Goal: Task Accomplishment & Management: Manage account settings

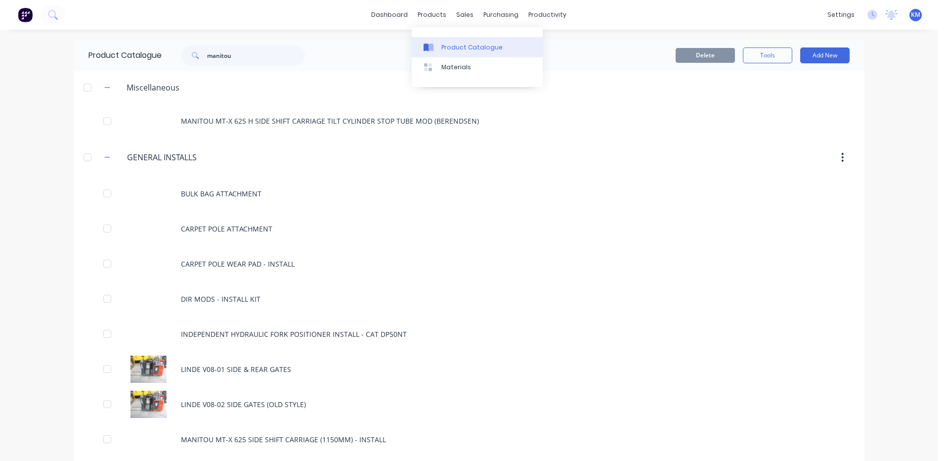
click at [458, 43] on div "Product Catalogue" at bounding box center [471, 47] width 61 height 9
click at [505, 65] on div "Suppliers" at bounding box center [518, 67] width 30 height 9
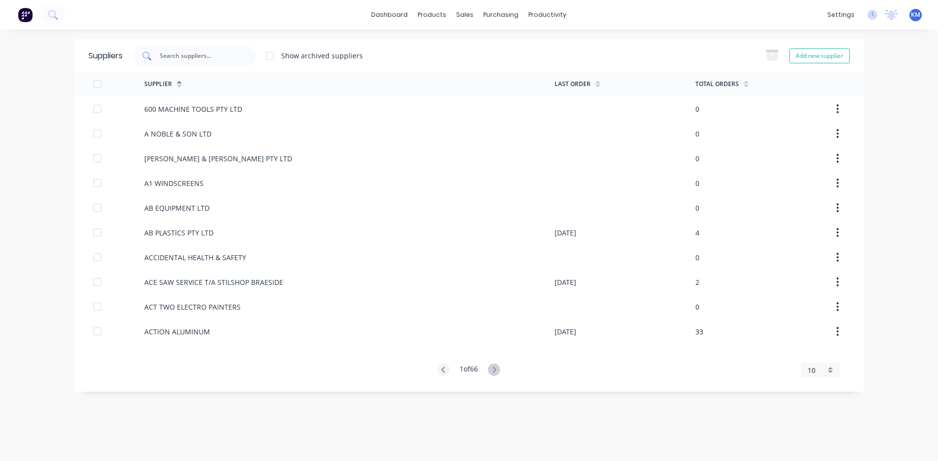
click at [220, 50] on div at bounding box center [194, 56] width 124 height 20
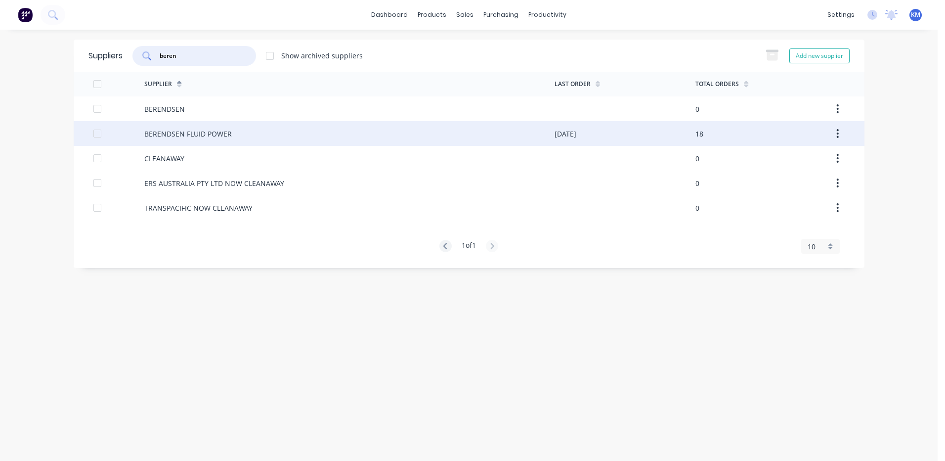
type input "beren"
click at [249, 130] on div "BERENDSEN FLUID POWER" at bounding box center [349, 133] width 410 height 25
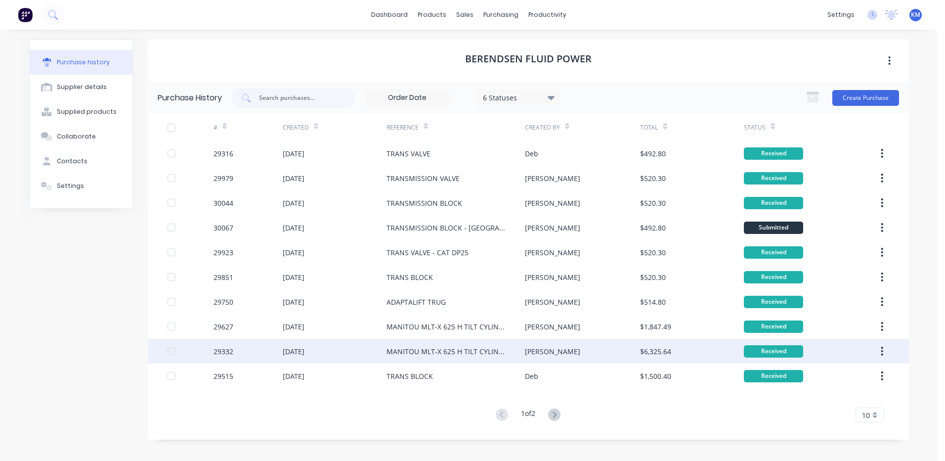
click at [541, 357] on div "[PERSON_NAME]" at bounding box center [582, 351] width 115 height 25
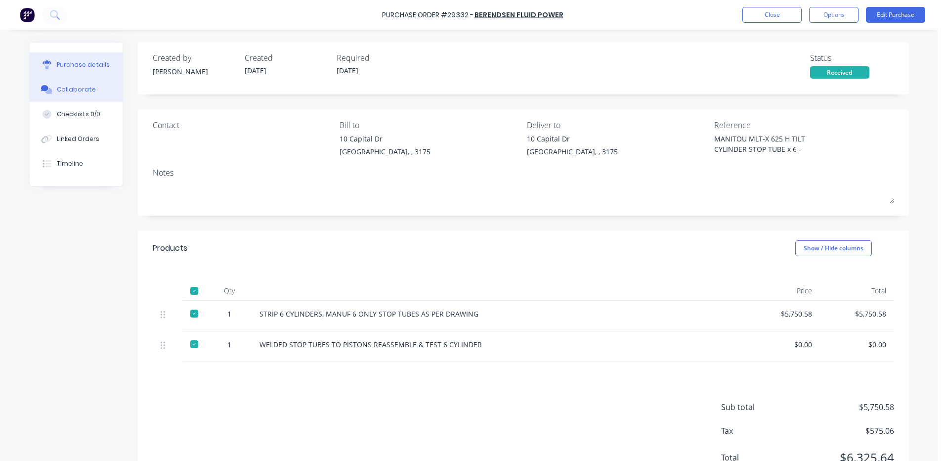
click at [63, 84] on button "Collaborate" at bounding box center [76, 89] width 93 height 25
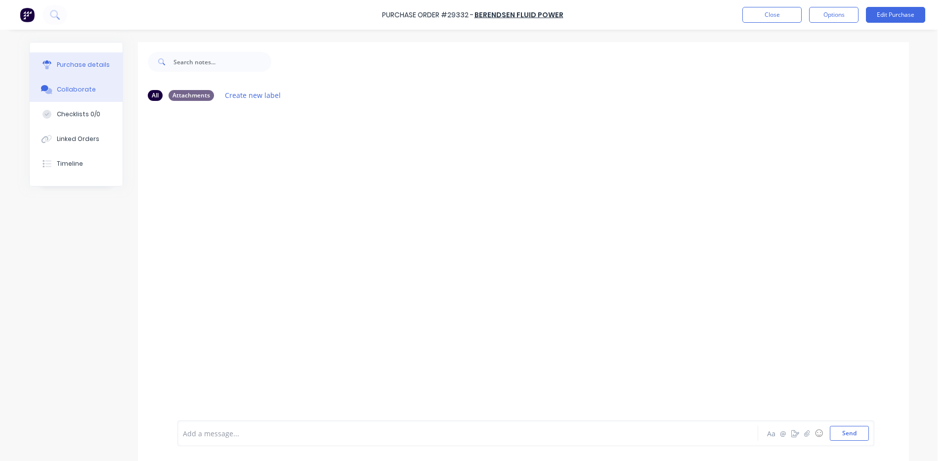
click at [82, 69] on button "Purchase details" at bounding box center [76, 64] width 93 height 25
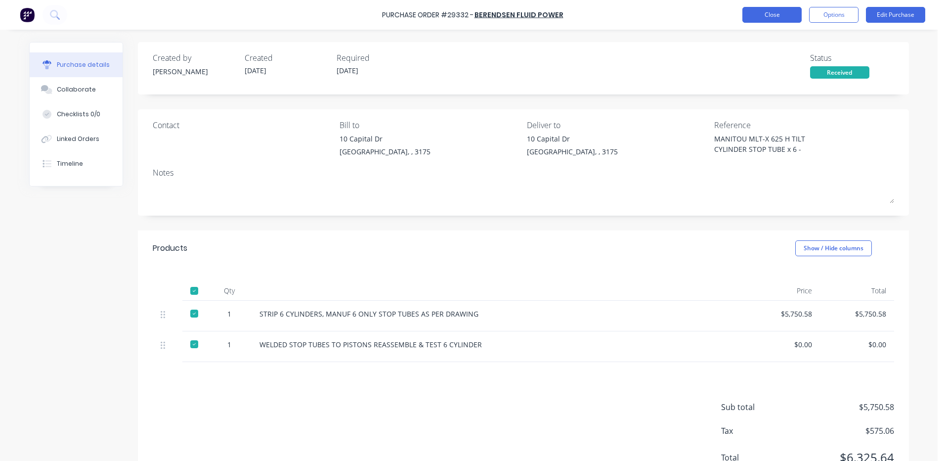
click at [758, 13] on button "Close" at bounding box center [771, 15] width 59 height 16
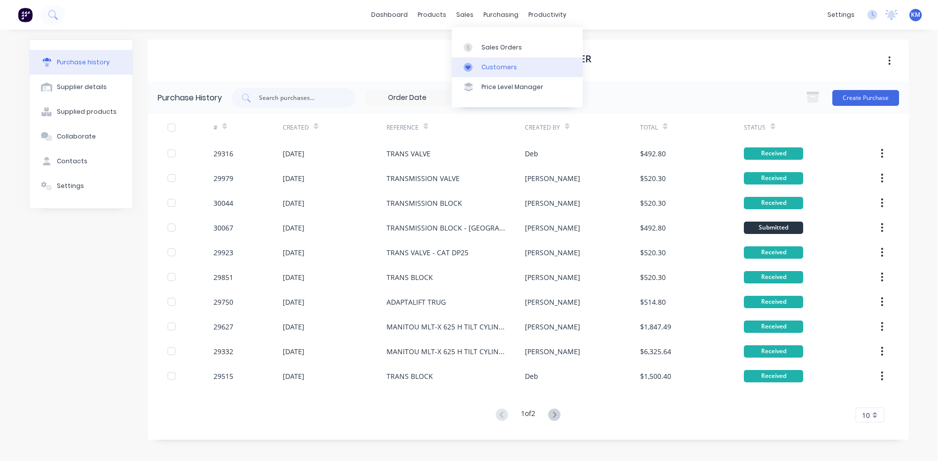
click at [490, 73] on link "Customers" at bounding box center [517, 67] width 131 height 20
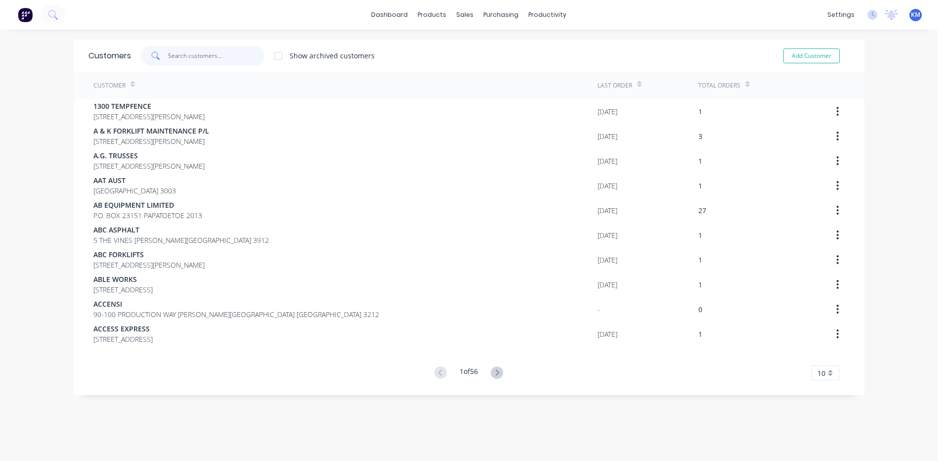
click at [201, 61] on input "text" at bounding box center [216, 56] width 96 height 20
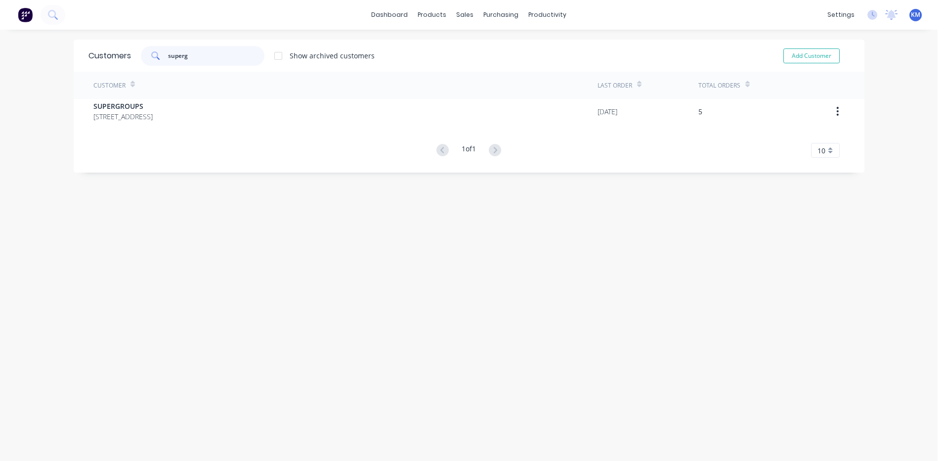
type input "superg"
click at [448, 130] on div "Customer Last Order Total Orders SUPERGROUPS 44 WEDGWOOD ROAD, HALLAM 3803 03/1…" at bounding box center [469, 115] width 791 height 86
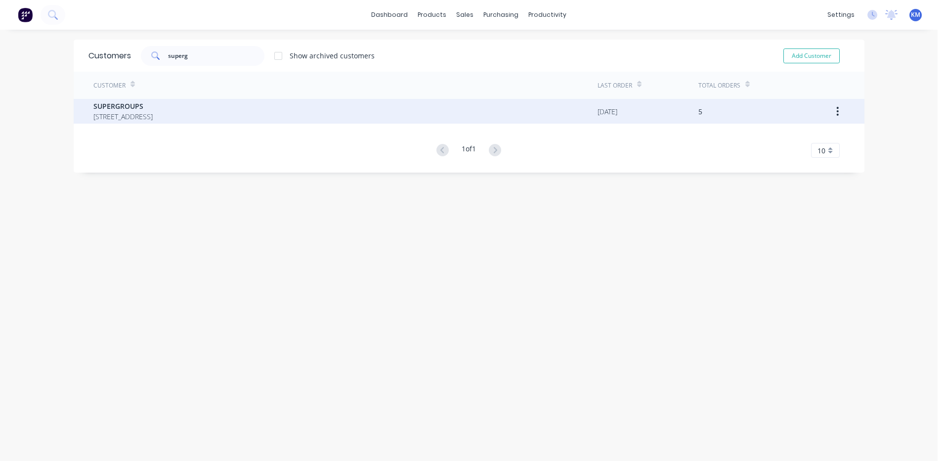
click at [447, 118] on div "SUPERGROUPS 44 WEDGWOOD ROAD, HALLAM 3803" at bounding box center [345, 111] width 504 height 25
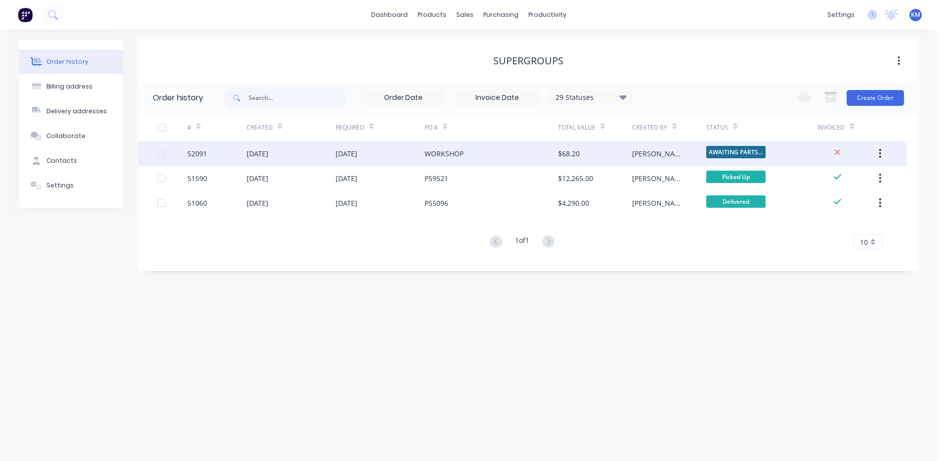
click at [522, 149] on div "WORKSHOP" at bounding box center [491, 153] width 133 height 25
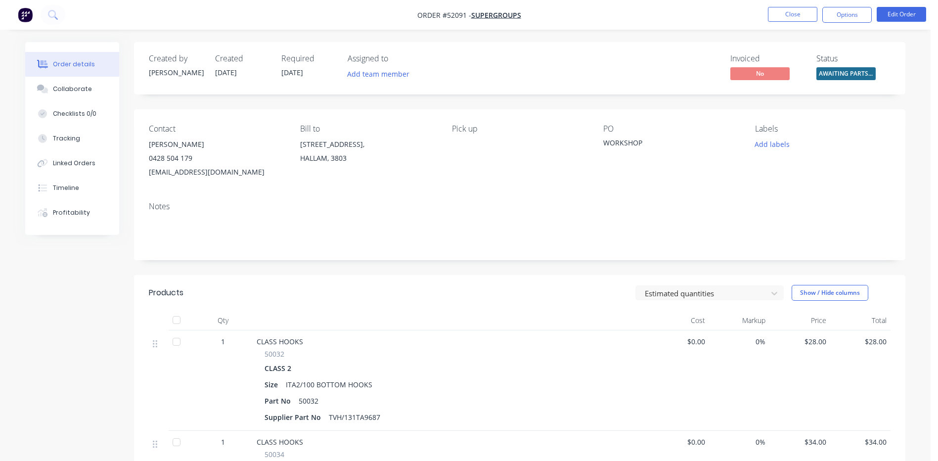
click at [828, 75] on span "AWAITING PARTS ..." at bounding box center [845, 73] width 59 height 12
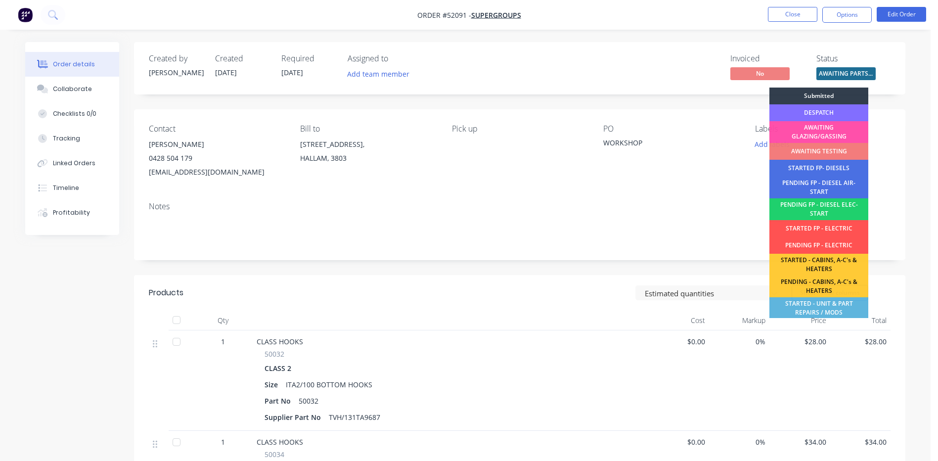
click at [831, 112] on div "DESPATCH" at bounding box center [818, 112] width 99 height 17
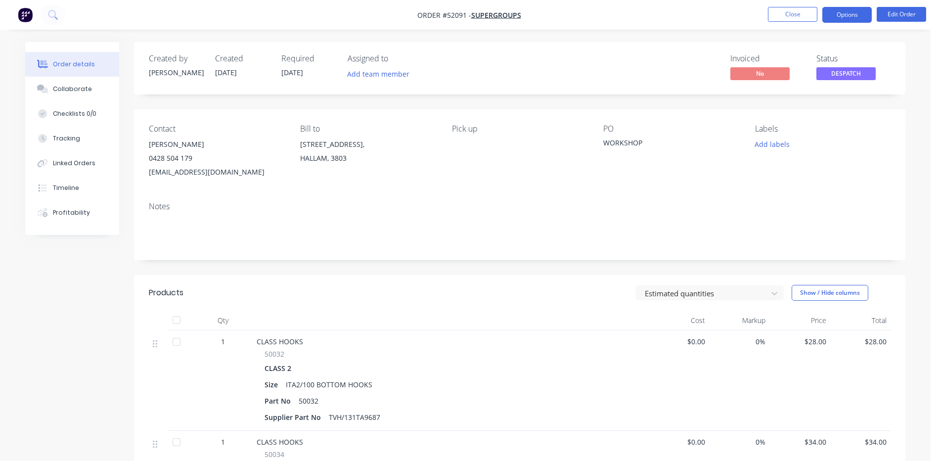
click at [837, 11] on button "Options" at bounding box center [846, 15] width 49 height 16
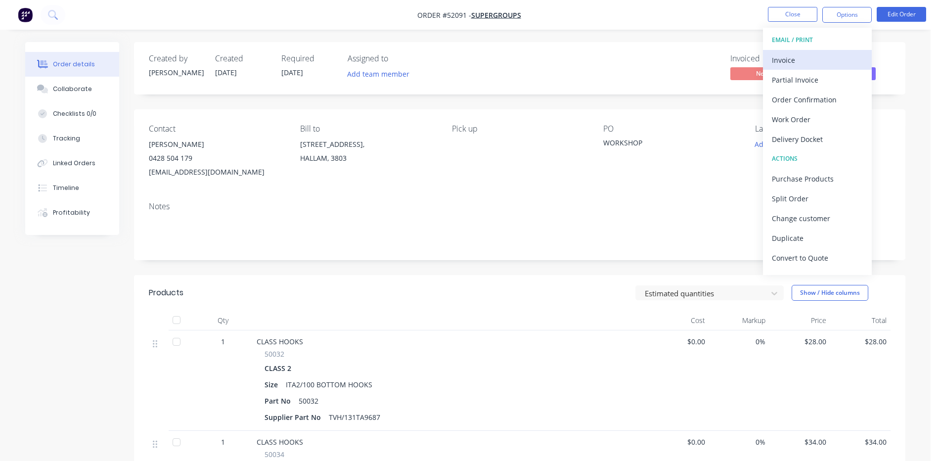
click at [813, 57] on div "Invoice" at bounding box center [817, 60] width 91 height 14
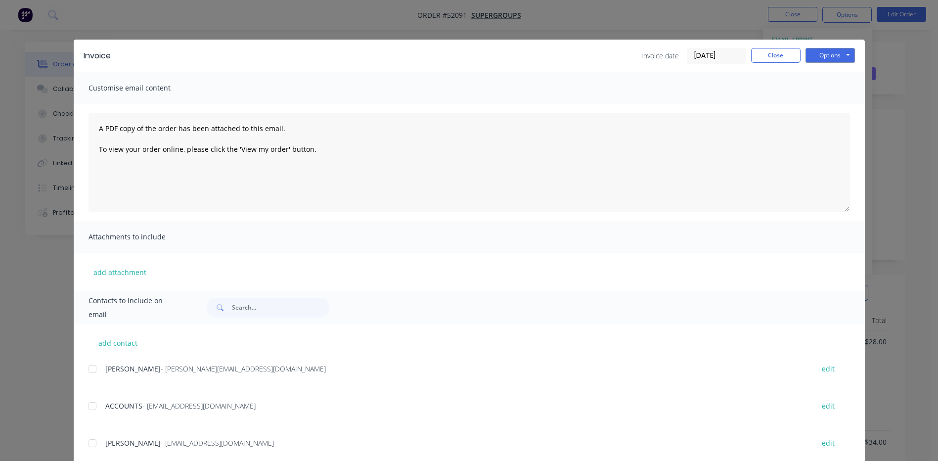
scroll to position [26, 0]
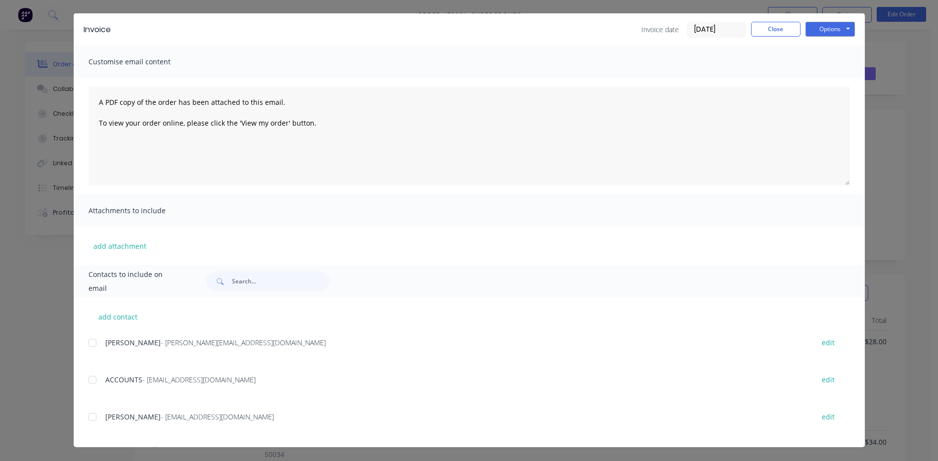
click at [90, 411] on div at bounding box center [93, 417] width 20 height 20
drag, startPoint x: 96, startPoint y: 368, endPoint x: 97, endPoint y: 363, distance: 5.2
click at [96, 367] on div "STEPHEN CADDEN - SCadden@supergroups.com.au edit ACCOUNTS - accounts@supergroup…" at bounding box center [476, 391] width 776 height 111
click at [91, 378] on div at bounding box center [93, 380] width 20 height 20
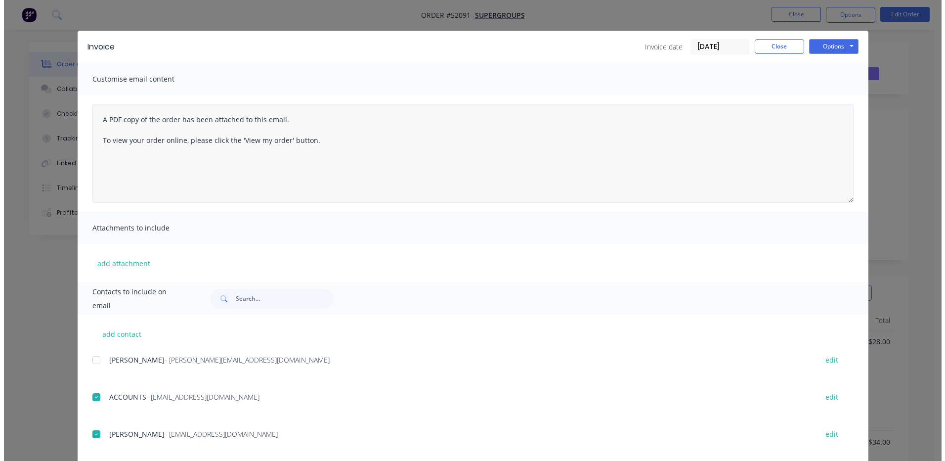
scroll to position [0, 0]
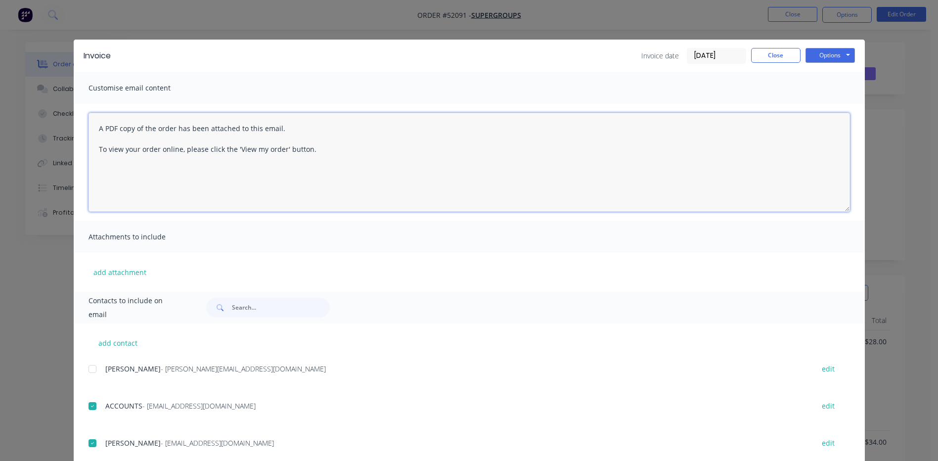
click at [92, 130] on textarea "A PDF copy of the order has been attached to this email. To view your order onl…" at bounding box center [468, 162] width 761 height 99
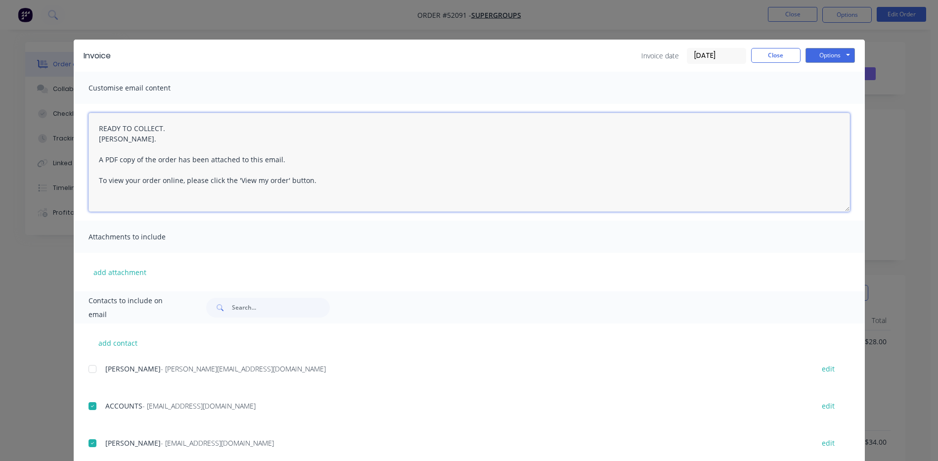
drag, startPoint x: 174, startPoint y: 127, endPoint x: 203, endPoint y: 111, distance: 32.7
click at [175, 127] on textarea "READY TO COLLECT. CHEERS, KYLE. A PDF copy of the order has been attached to th…" at bounding box center [468, 162] width 761 height 99
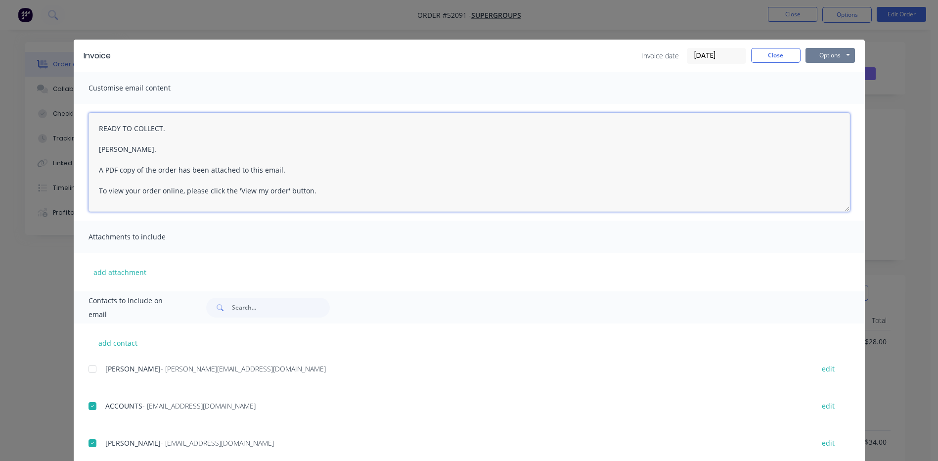
type textarea "READY TO COLLECT. CHEERS, KYLE. A PDF copy of the order has been attached to th…"
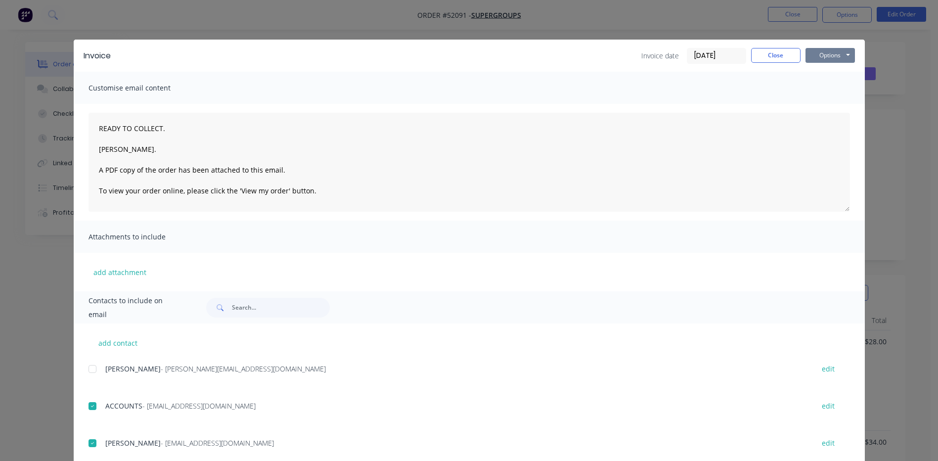
click at [826, 54] on button "Options" at bounding box center [829, 55] width 49 height 15
click at [815, 103] on button "Email" at bounding box center [836, 105] width 63 height 16
click at [780, 47] on div "Invoice Invoice date 06/10/25 Close Options Preview Print Email" at bounding box center [469, 56] width 791 height 32
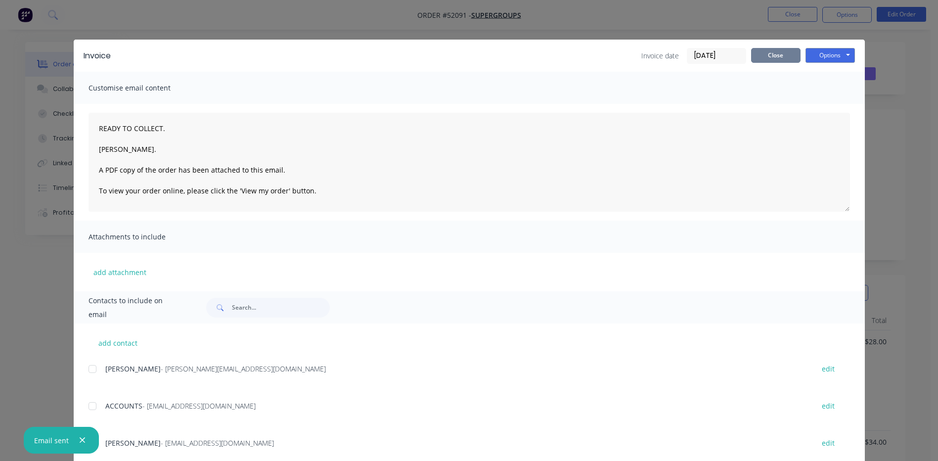
click at [778, 59] on button "Close" at bounding box center [775, 55] width 49 height 15
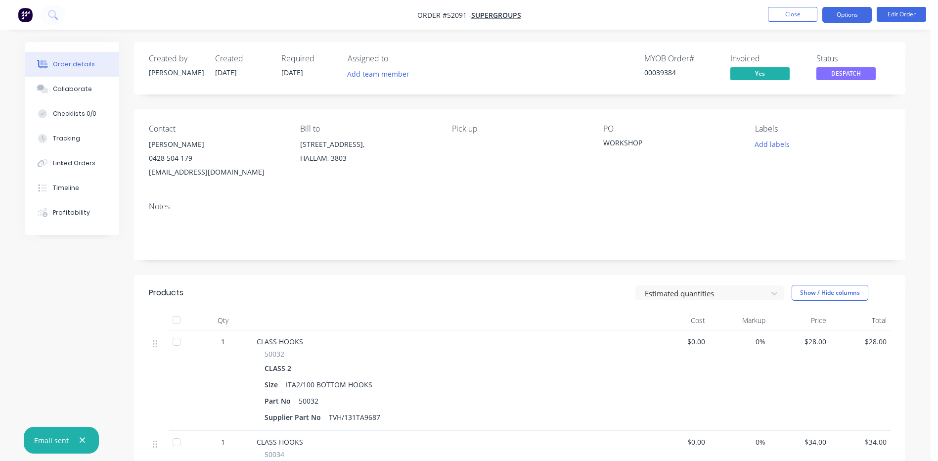
click at [844, 15] on button "Options" at bounding box center [846, 15] width 49 height 16
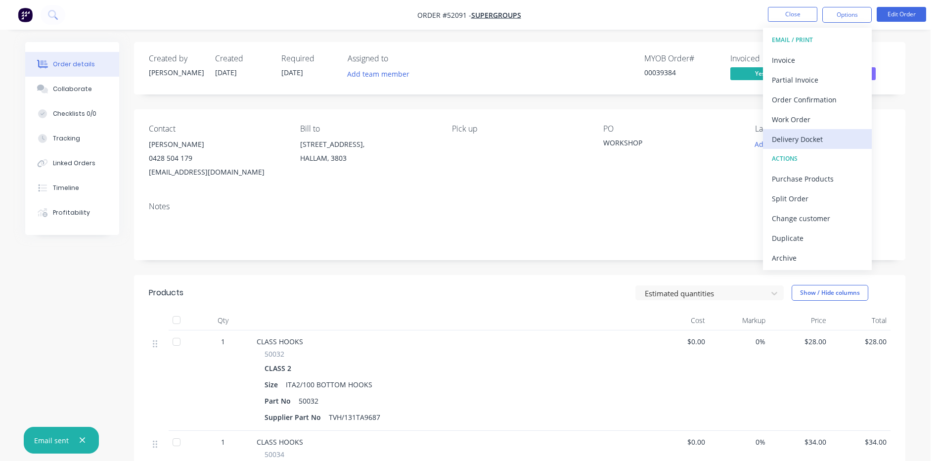
click at [800, 132] on div "Delivery Docket" at bounding box center [817, 139] width 91 height 14
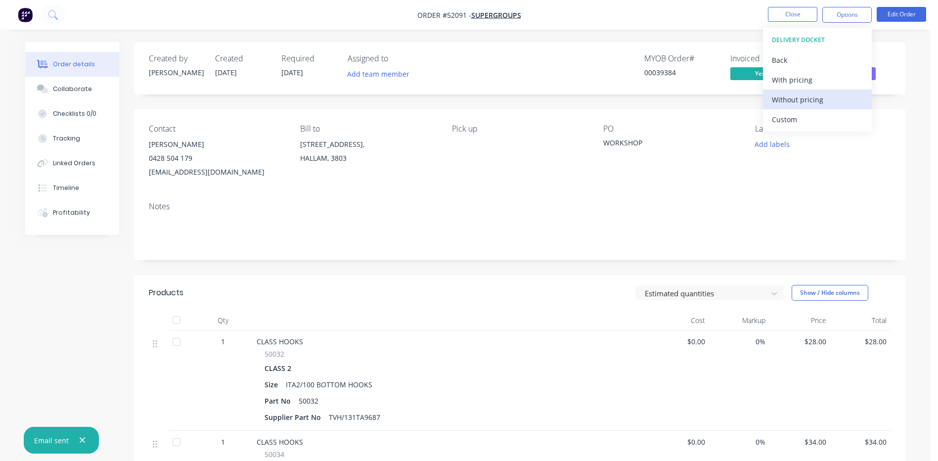
click at [802, 95] on div "Without pricing" at bounding box center [817, 99] width 91 height 14
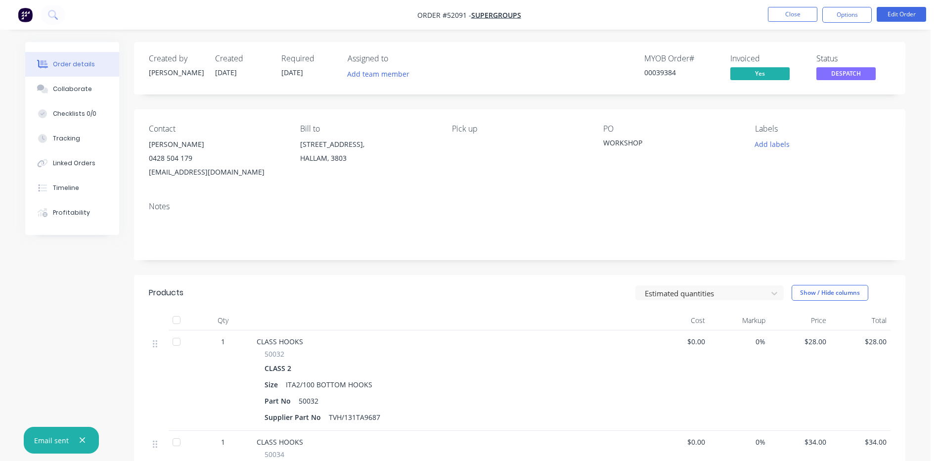
click at [517, 59] on div "MYOB Order # 00039384 Invoiced Yes Status DESPATCH" at bounding box center [668, 68] width 444 height 29
click at [776, 11] on button "Close" at bounding box center [792, 14] width 49 height 15
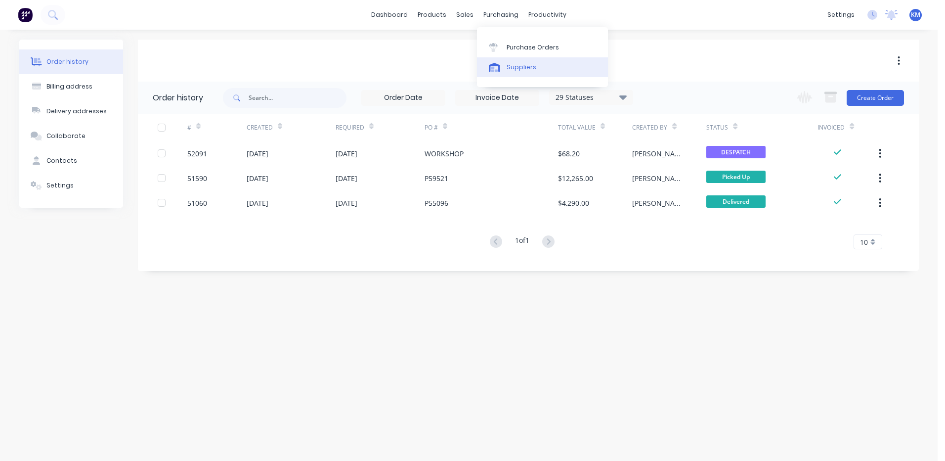
click at [508, 65] on div "Suppliers" at bounding box center [522, 67] width 30 height 9
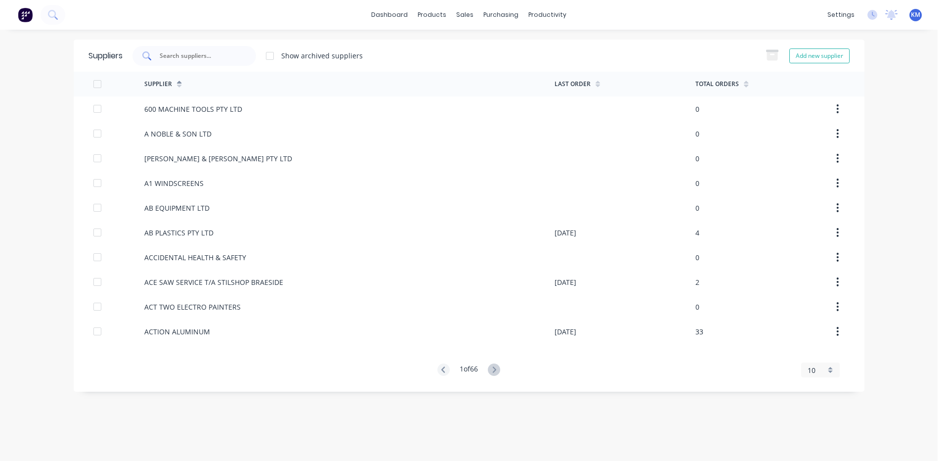
click at [192, 60] on input "text" at bounding box center [200, 56] width 82 height 10
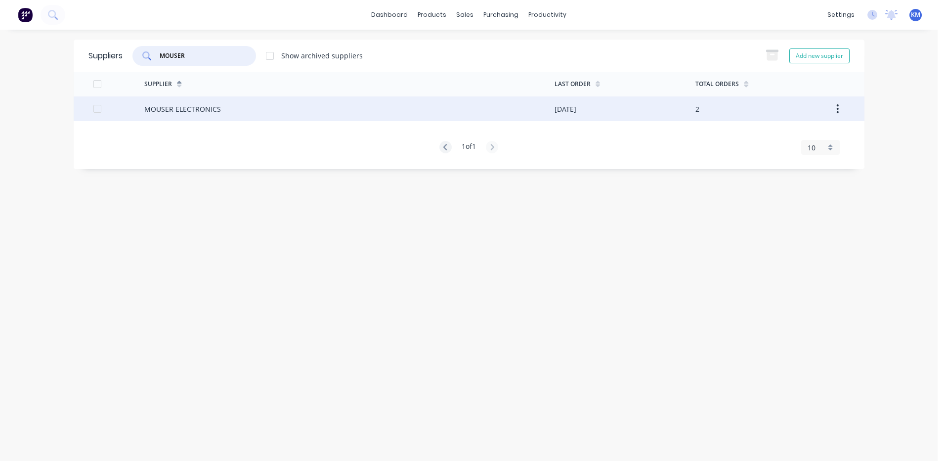
type input "MOUSER"
click at [262, 116] on div "MOUSER ELECTRONICS" at bounding box center [349, 108] width 410 height 25
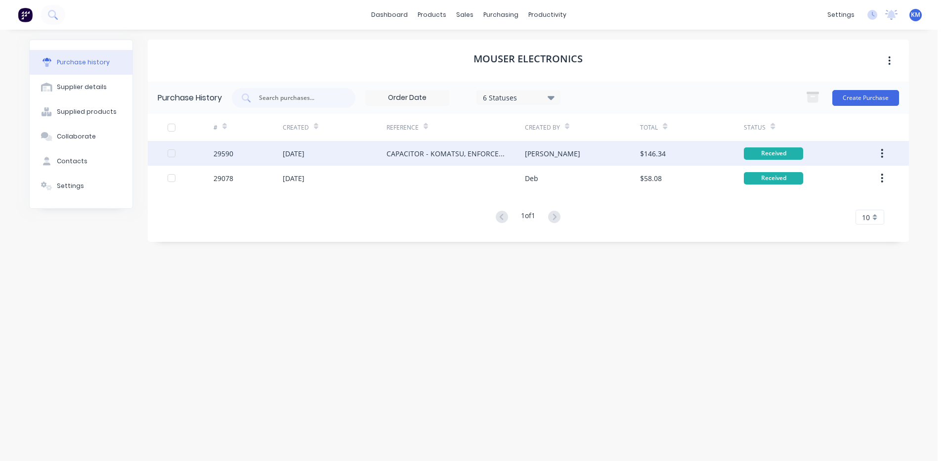
click at [579, 154] on div "[PERSON_NAME]" at bounding box center [582, 153] width 115 height 25
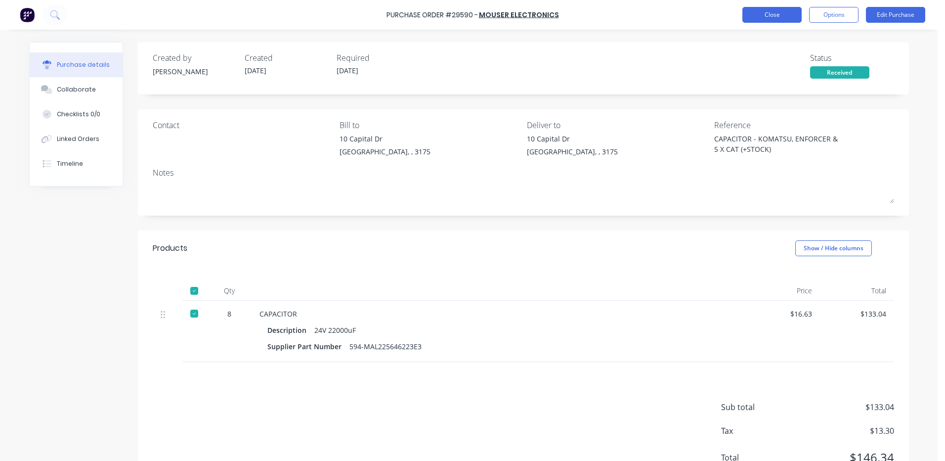
click at [774, 16] on button "Close" at bounding box center [771, 15] width 59 height 16
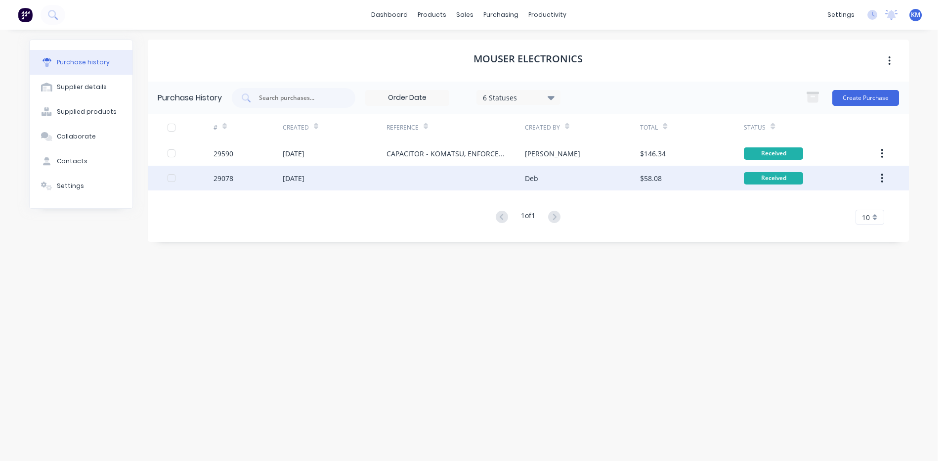
click at [572, 166] on div "Deb" at bounding box center [582, 178] width 115 height 25
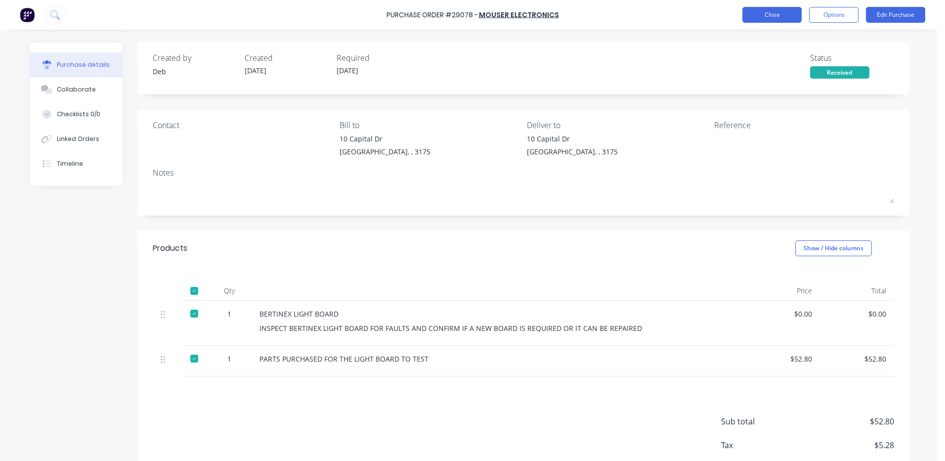
click at [751, 16] on button "Close" at bounding box center [771, 15] width 59 height 16
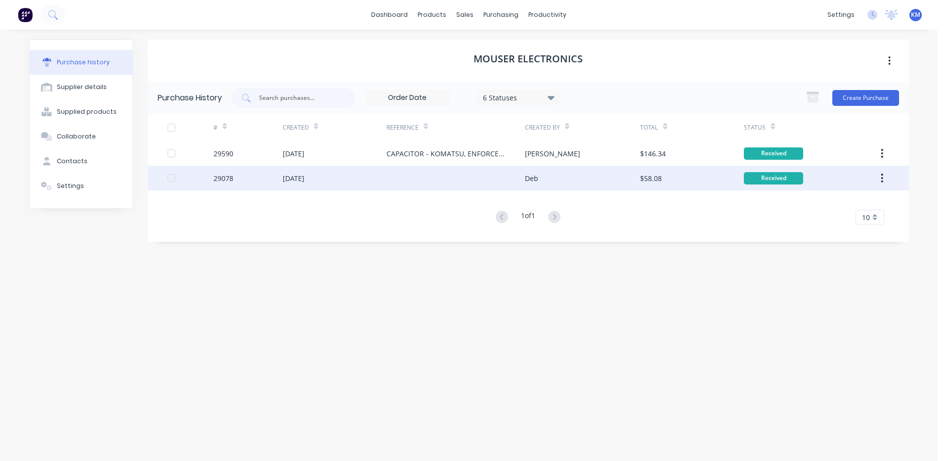
click at [330, 181] on div "14 Jan 2025" at bounding box center [335, 178] width 104 height 25
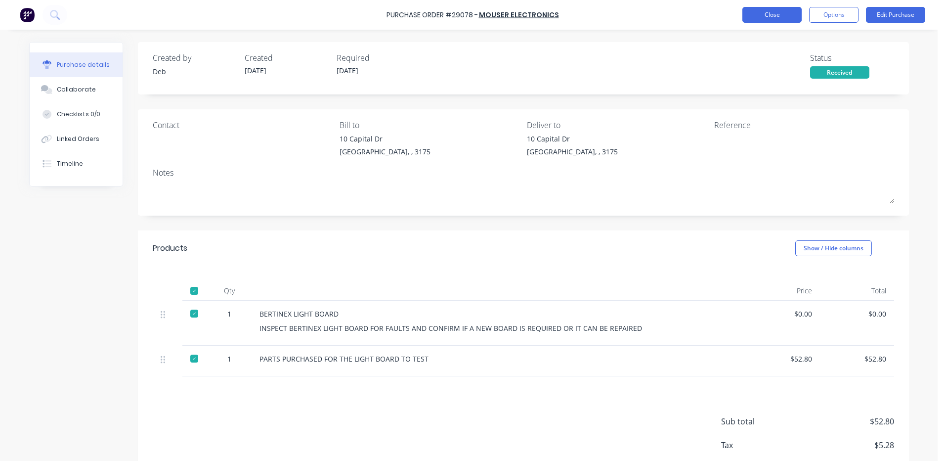
click at [767, 16] on button "Close" at bounding box center [771, 15] width 59 height 16
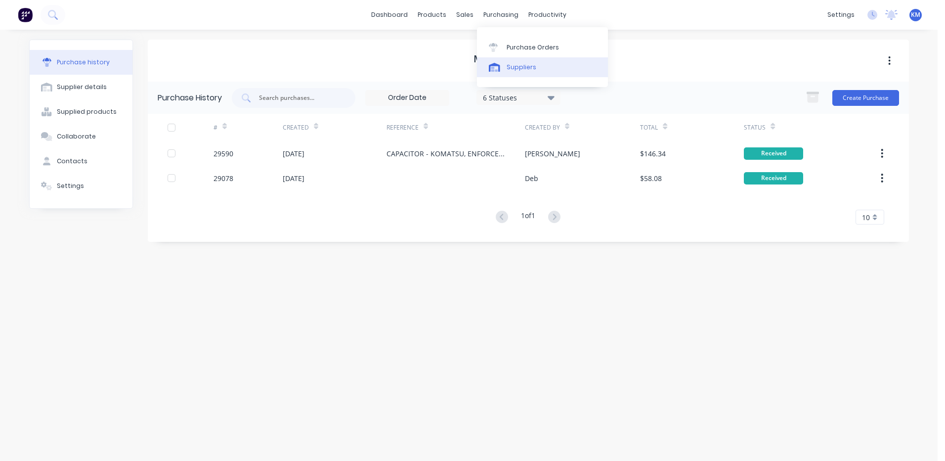
click at [496, 70] on icon at bounding box center [494, 69] width 7 height 5
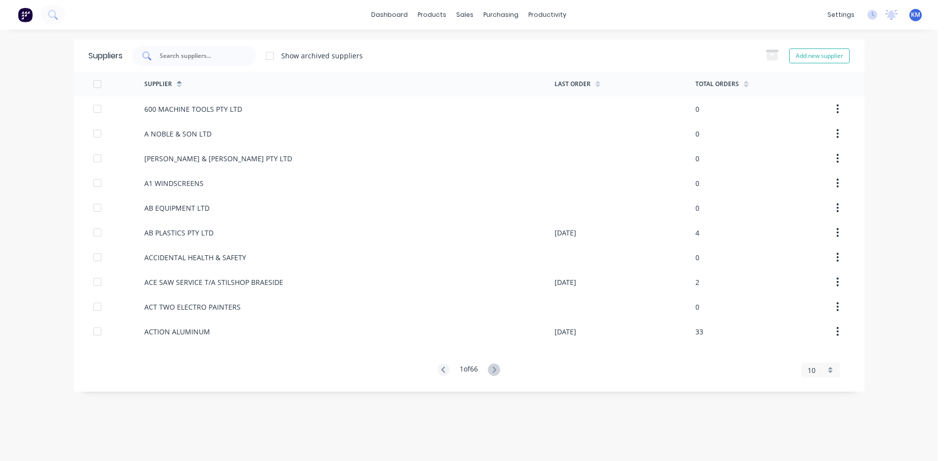
click at [190, 56] on input "text" at bounding box center [200, 56] width 82 height 10
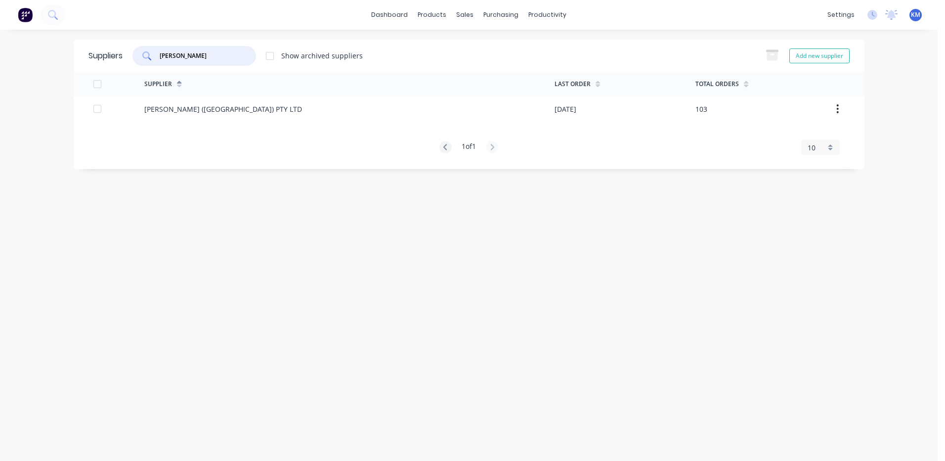
type input "G T JON"
click at [244, 110] on div "G T JONES (VIC) PTY LTD" at bounding box center [349, 108] width 410 height 25
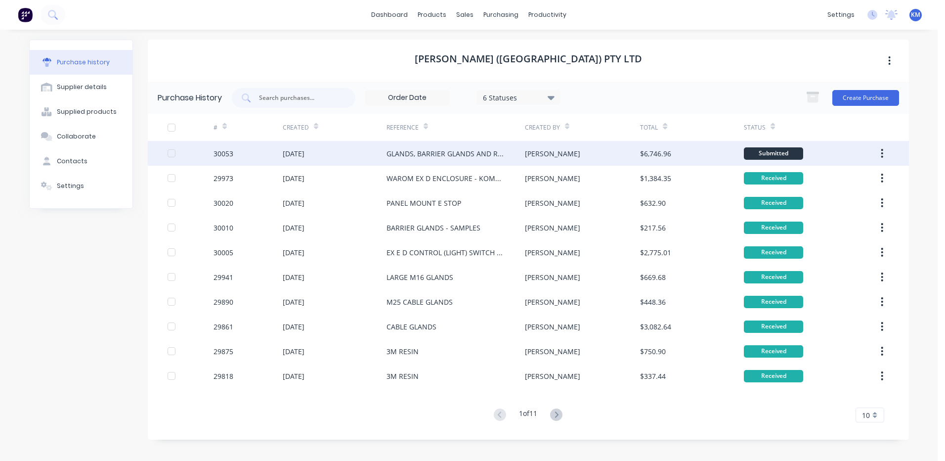
click at [387, 153] on div "GLANDS, BARRIER GLANDS AND REDUCERS" at bounding box center [446, 153] width 119 height 10
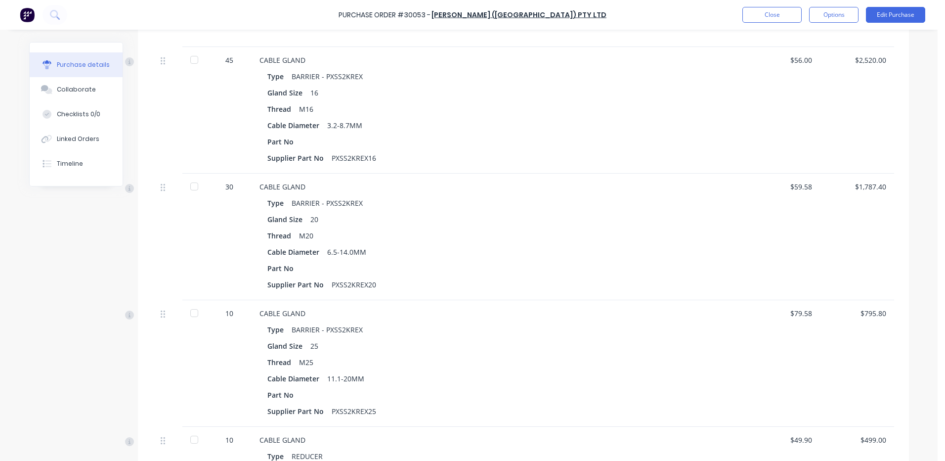
scroll to position [346, 0]
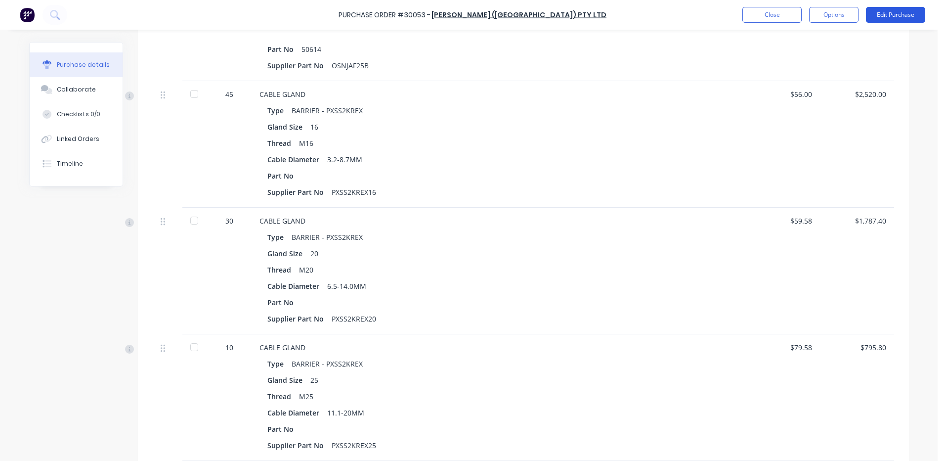
click at [876, 20] on button "Edit Purchase" at bounding box center [895, 15] width 59 height 16
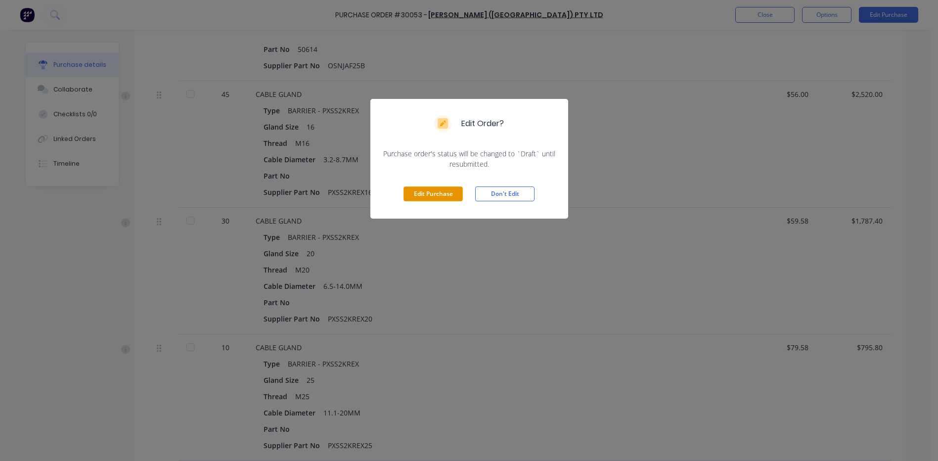
click at [441, 198] on button "Edit Purchase" at bounding box center [432, 193] width 59 height 15
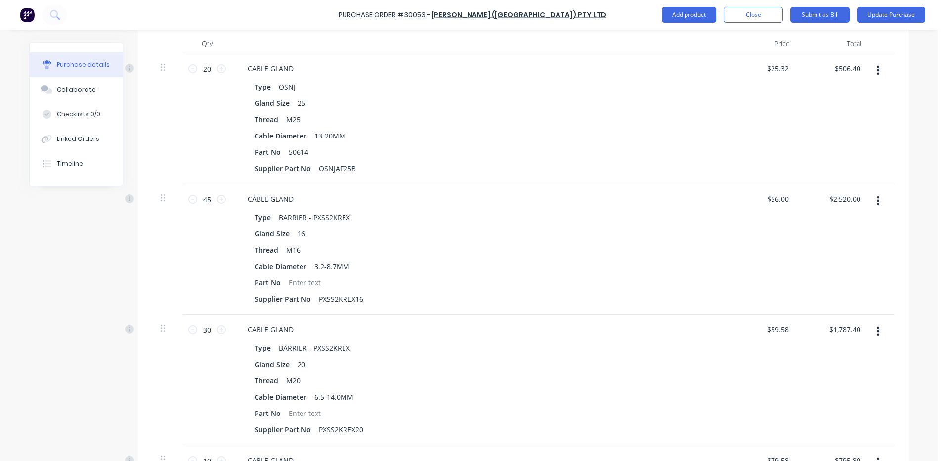
scroll to position [213, 0]
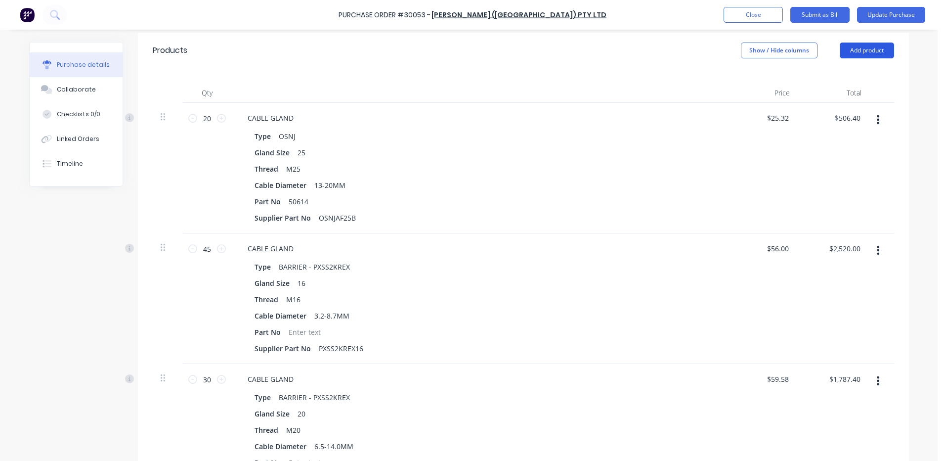
click at [862, 54] on button "Add product" at bounding box center [867, 51] width 54 height 16
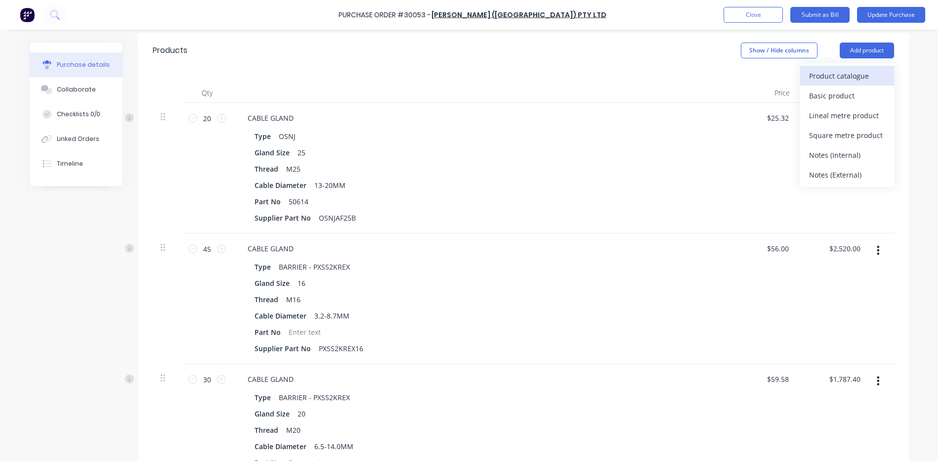
click at [850, 73] on div "Product catalogue" at bounding box center [847, 76] width 76 height 14
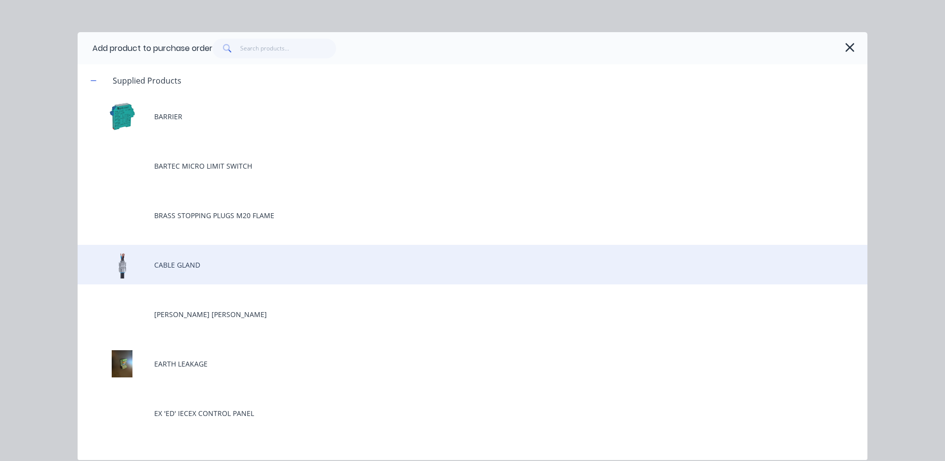
click at [201, 260] on div "CABLE GLAND" at bounding box center [473, 265] width 790 height 40
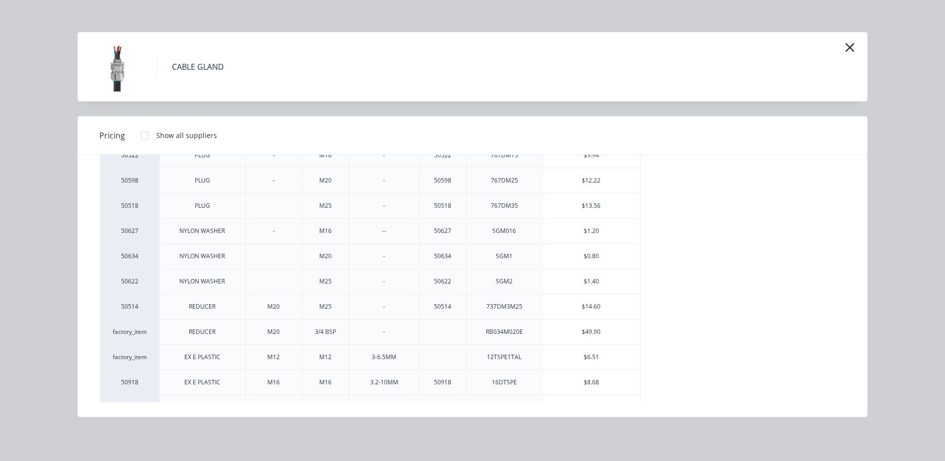
scroll to position [446, 0]
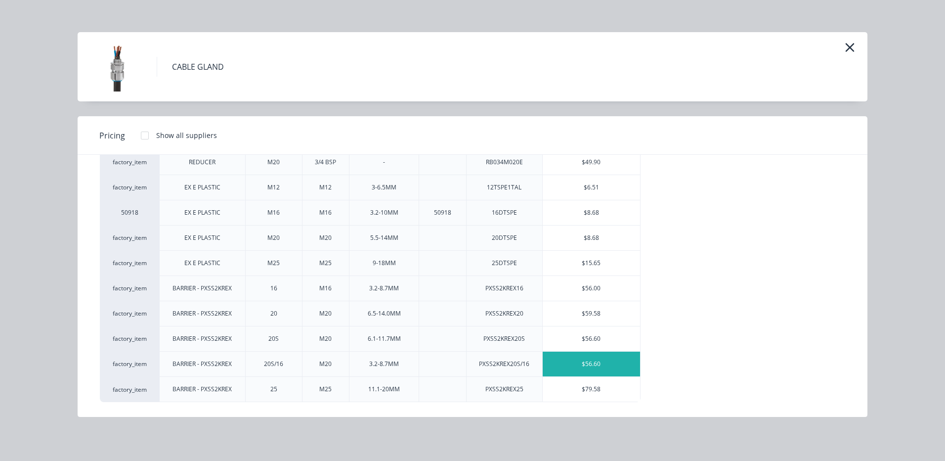
click at [584, 366] on div "$56.60" at bounding box center [592, 363] width 98 height 25
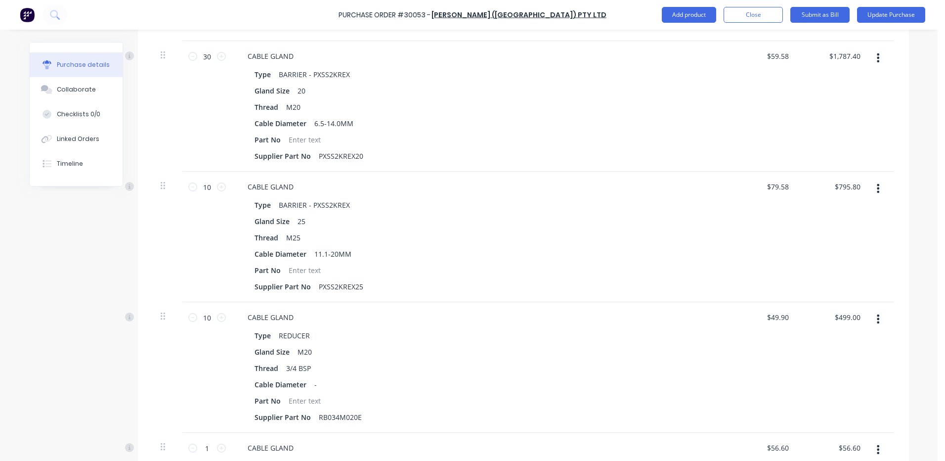
scroll to position [559, 0]
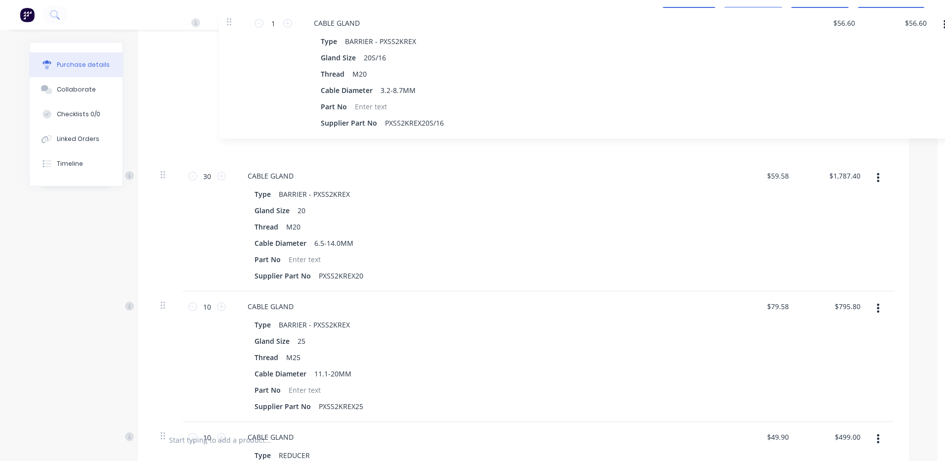
drag, startPoint x: 165, startPoint y: 422, endPoint x: 215, endPoint y: 40, distance: 385.8
click at [215, 40] on div "20 20 CABLE GLAND Type OSNJ Gland Size 25 Thread M25 Cable Diameter 13-20MM Par…" at bounding box center [523, 95] width 741 height 652
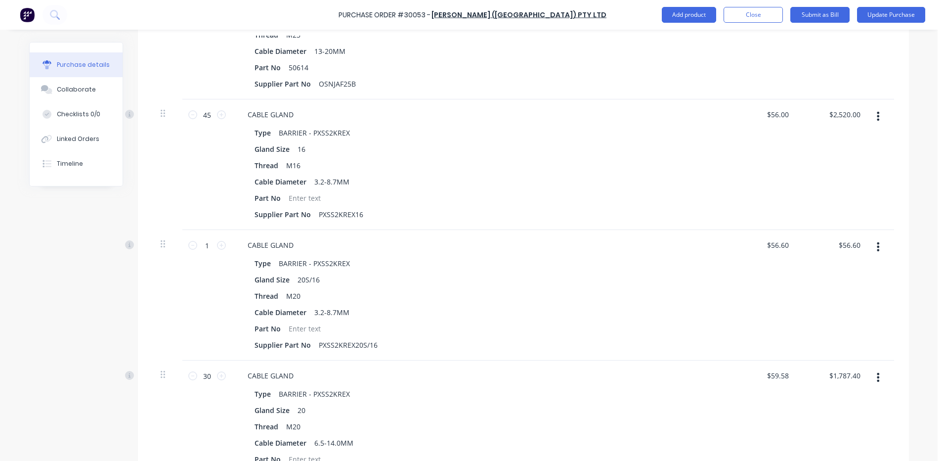
scroll to position [347, 0]
click at [867, 109] on button "button" at bounding box center [878, 117] width 23 height 18
click at [817, 201] on button "Delete" at bounding box center [848, 202] width 84 height 20
click at [205, 112] on input "1" at bounding box center [207, 115] width 20 height 15
type input "4"
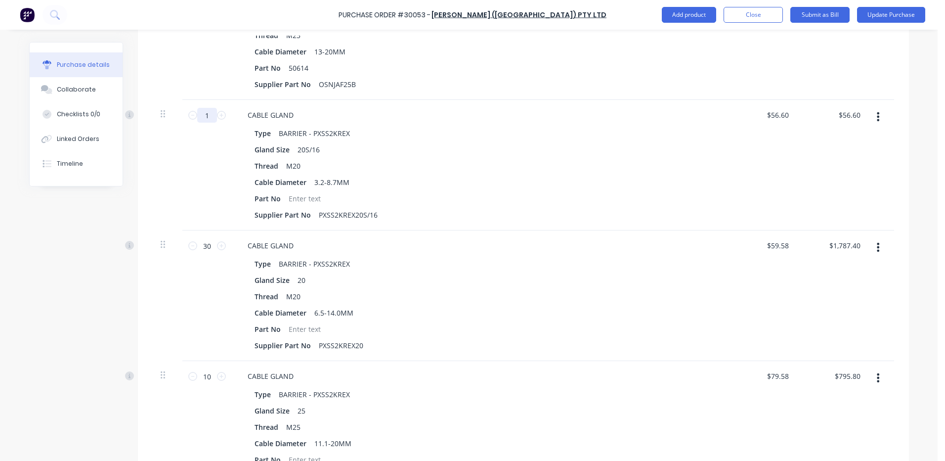
type input "$226.40"
type input "45"
type input "$2,547.00"
type input "45"
click at [497, 167] on div "Thread M20" at bounding box center [477, 166] width 453 height 14
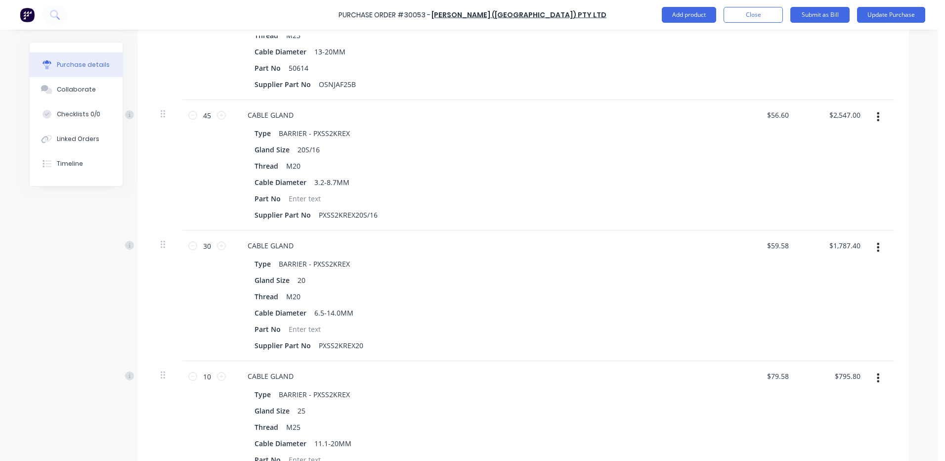
click at [559, 105] on div "CABLE GLAND Type BARRIER - PXSS2KREX Gland Size 20S/16 Thread M20 Cable Diamete…" at bounding box center [479, 165] width 494 height 130
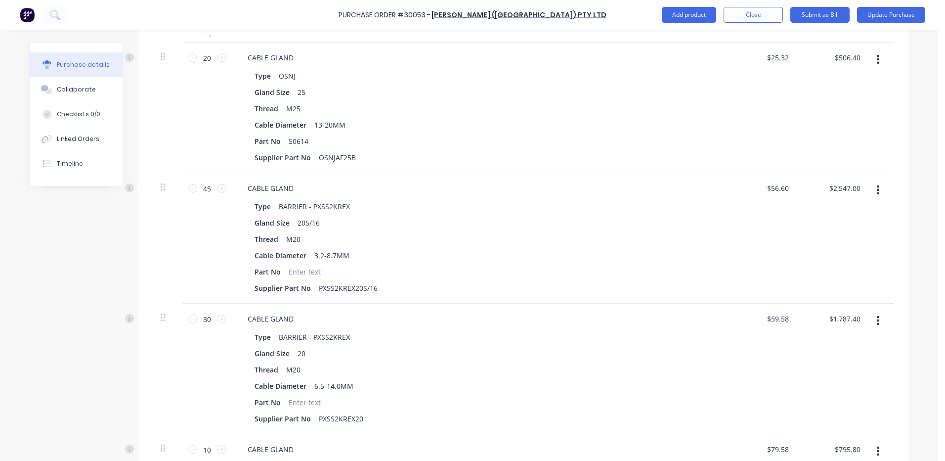
scroll to position [0, 0]
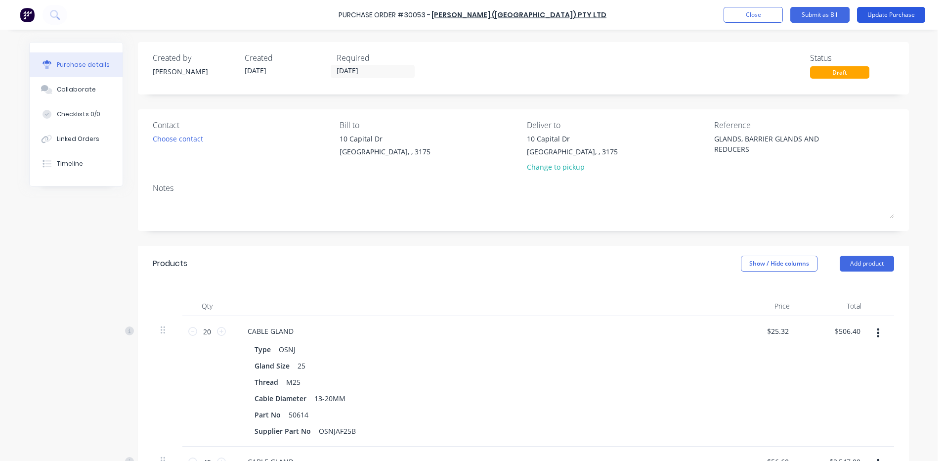
click at [917, 17] on button "Update Purchase" at bounding box center [891, 15] width 68 height 16
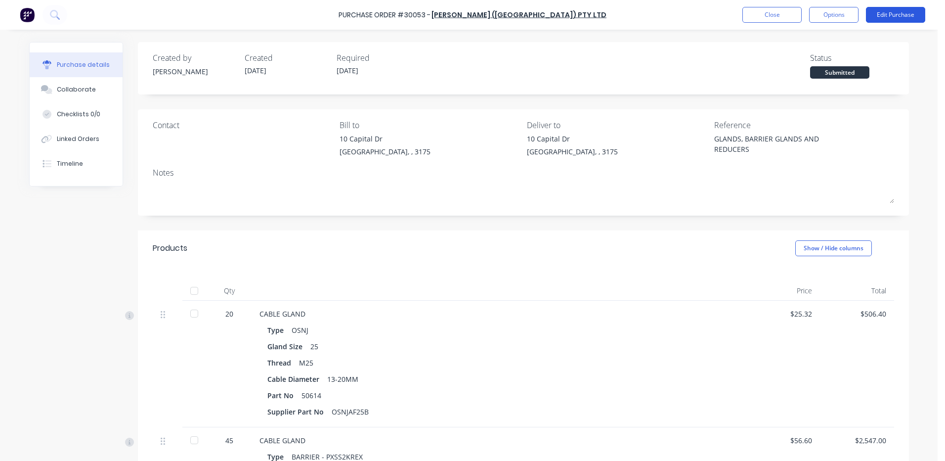
click at [898, 11] on button "Edit Purchase" at bounding box center [895, 15] width 59 height 16
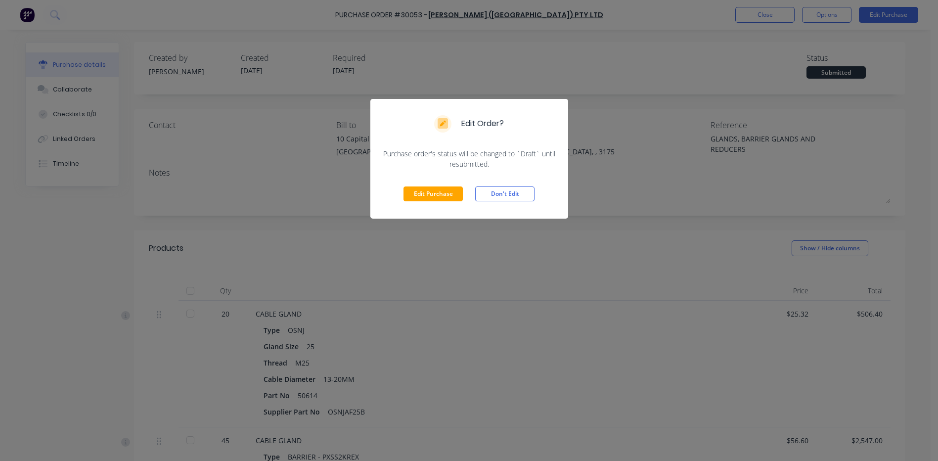
click at [398, 203] on div "Edit Purchase Don't Edit" at bounding box center [469, 193] width 198 height 49
click at [407, 199] on button "Edit Purchase" at bounding box center [432, 193] width 59 height 15
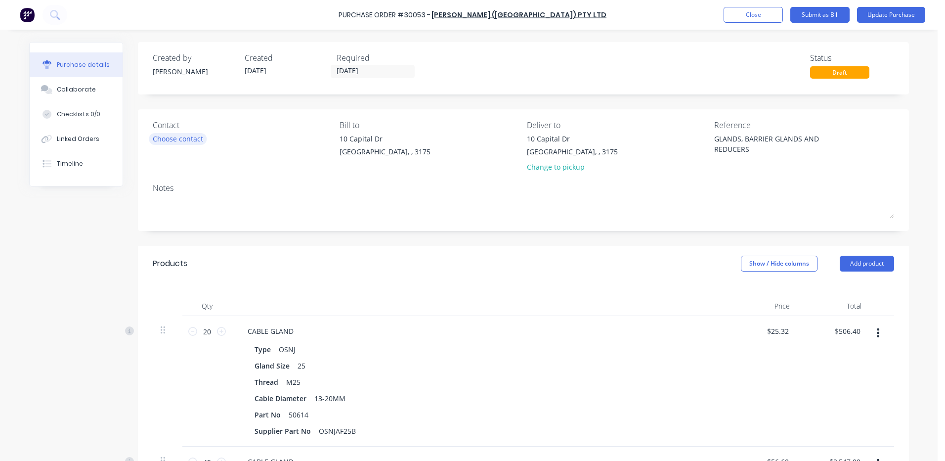
click at [176, 138] on div "Choose contact" at bounding box center [178, 138] width 50 height 10
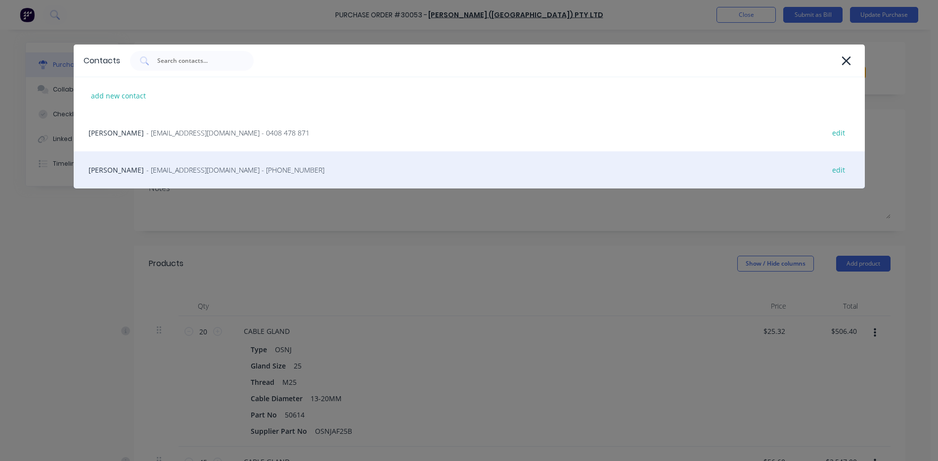
click at [173, 164] on div "Jeremy Ding - sales@gtj.com.au - (03) 9350 3244 edit" at bounding box center [469, 169] width 791 height 37
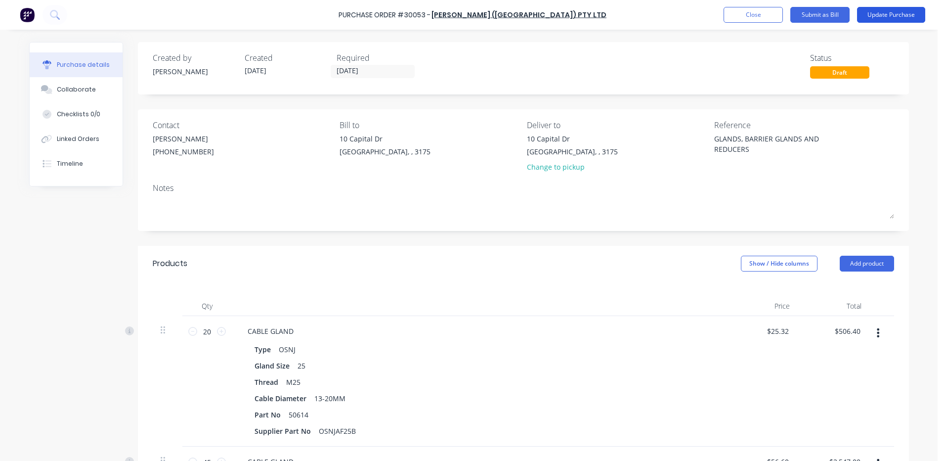
click at [899, 20] on button "Update Purchase" at bounding box center [891, 15] width 68 height 16
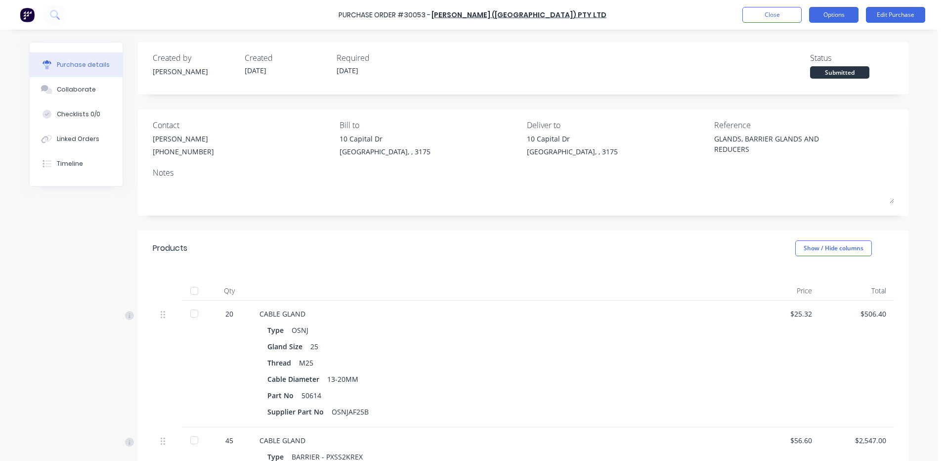
click at [832, 14] on button "Options" at bounding box center [833, 15] width 49 height 16
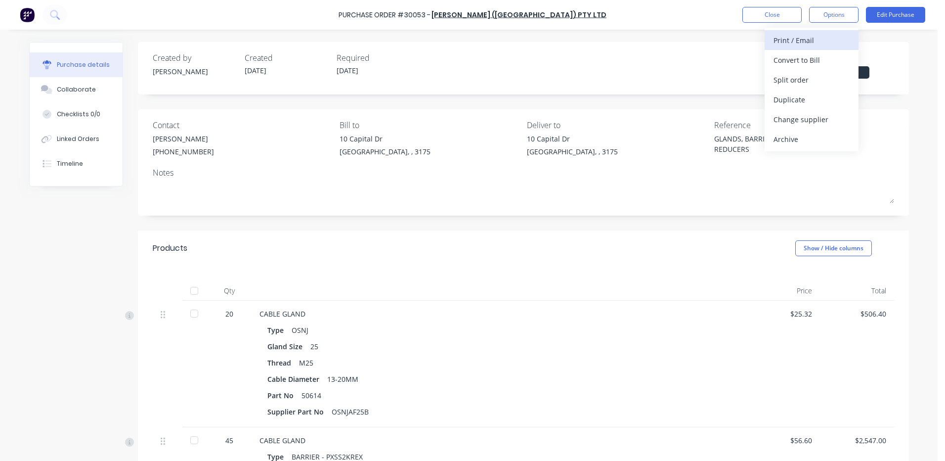
click at [803, 35] on div "Print / Email" at bounding box center [812, 40] width 76 height 14
click at [801, 59] on div "With pricing" at bounding box center [812, 60] width 76 height 14
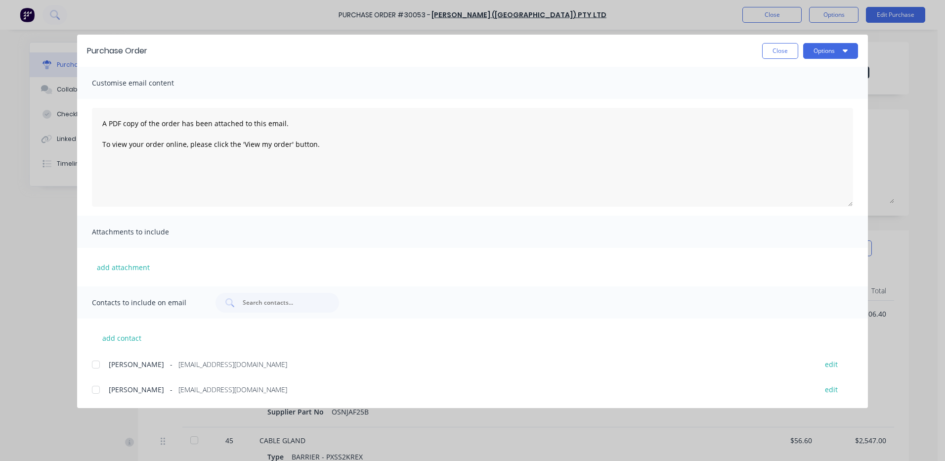
click at [95, 387] on div at bounding box center [96, 390] width 20 height 20
click at [829, 52] on button "Options" at bounding box center [830, 51] width 55 height 16
click at [807, 111] on div "Email" at bounding box center [811, 115] width 76 height 14
click at [783, 52] on button "Close" at bounding box center [780, 51] width 36 height 16
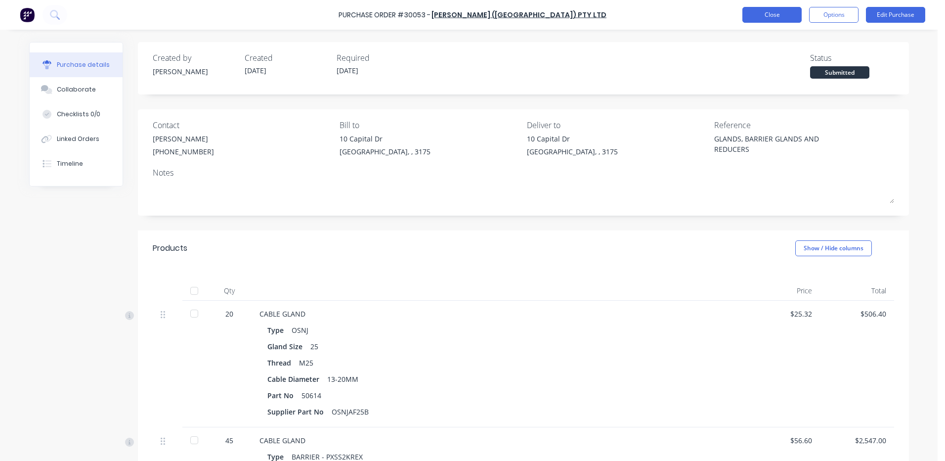
click at [784, 10] on button "Close" at bounding box center [771, 15] width 59 height 16
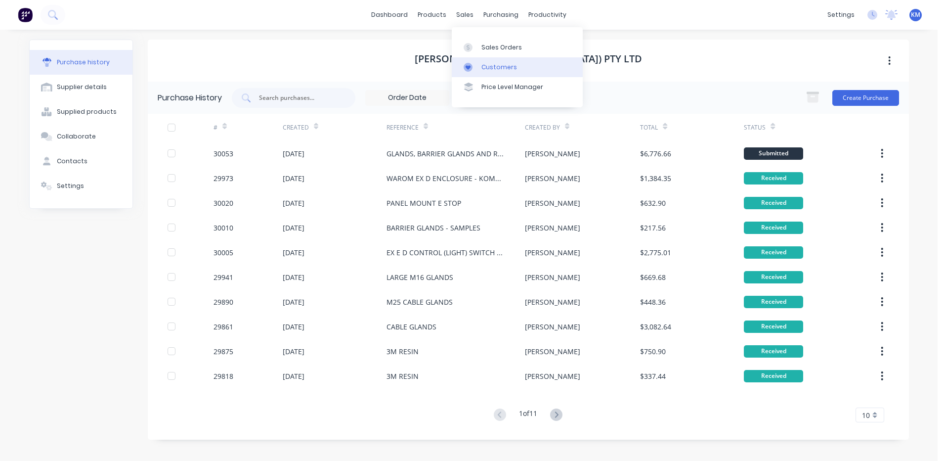
click at [475, 69] on div at bounding box center [471, 67] width 15 height 9
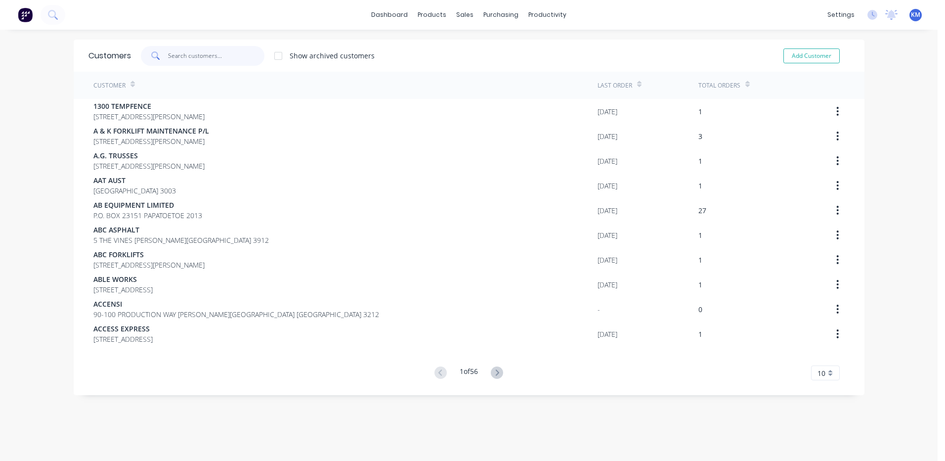
click at [204, 61] on input "text" at bounding box center [216, 56] width 96 height 20
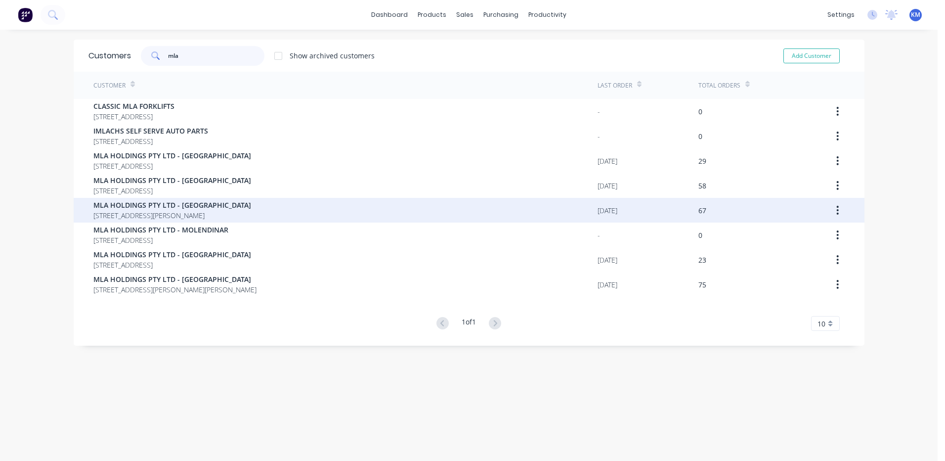
type input "mla"
click at [300, 209] on div "MLA HOLDINGS PTY LTD - KEILOR PARK 43 WRIGHT ROAD, KEILOR PARK Victoria Austral…" at bounding box center [345, 210] width 504 height 25
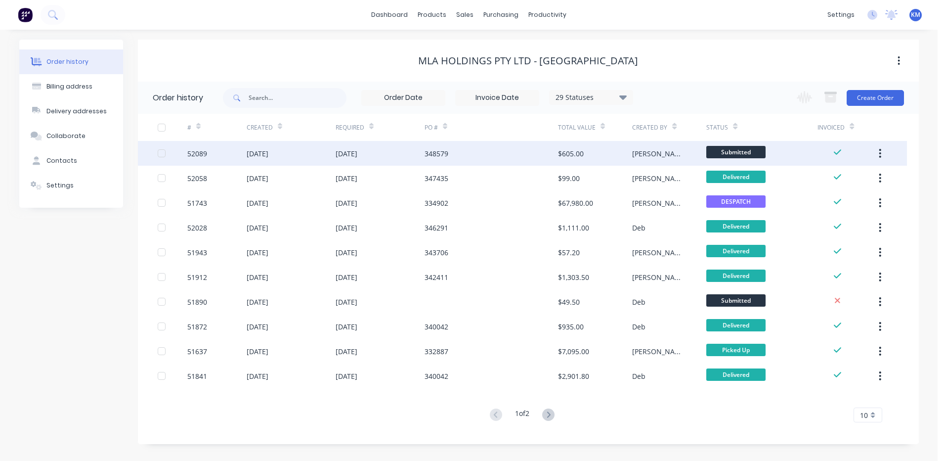
click at [555, 162] on div "348579" at bounding box center [491, 153] width 133 height 25
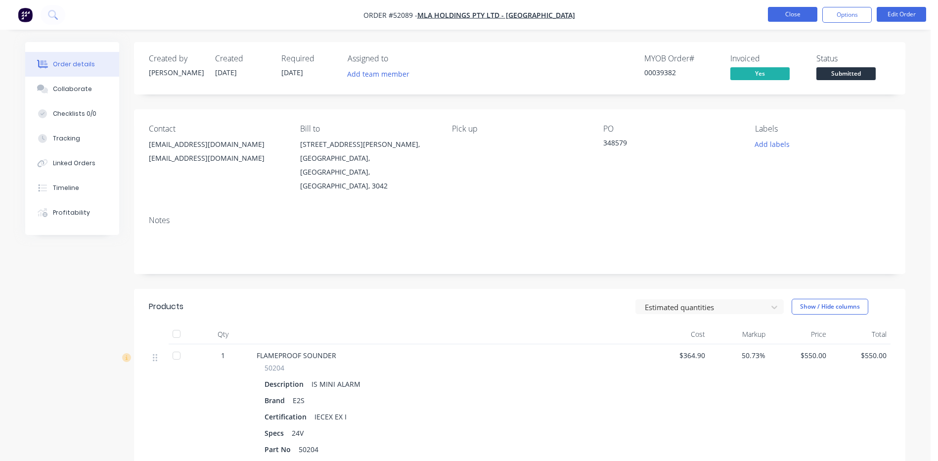
click at [776, 18] on button "Close" at bounding box center [792, 14] width 49 height 15
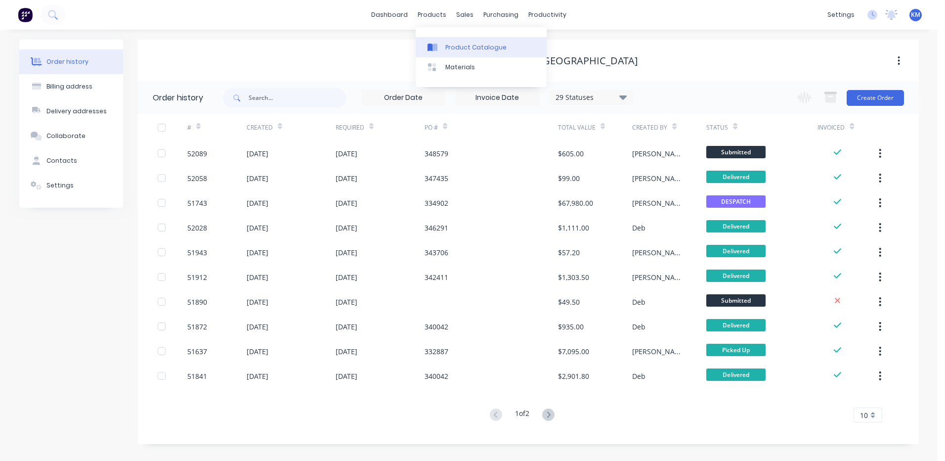
click at [436, 42] on link "Product Catalogue" at bounding box center [481, 47] width 131 height 20
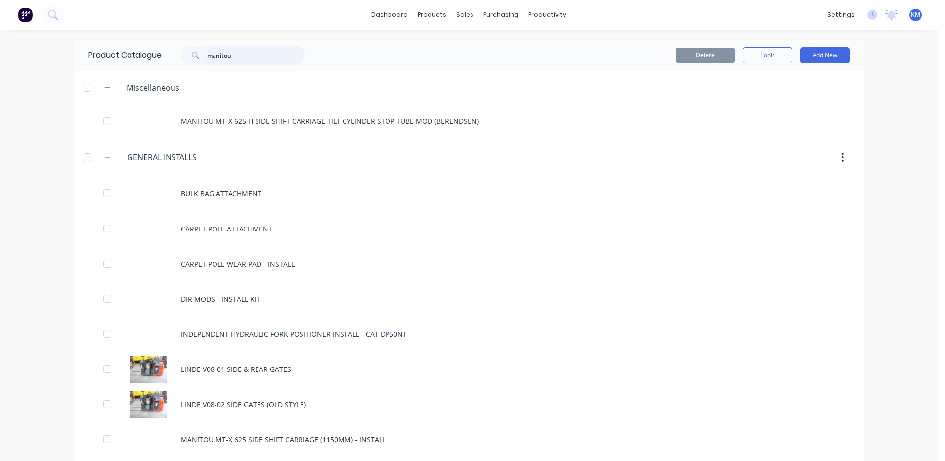
click at [255, 53] on input "manitou" at bounding box center [256, 55] width 98 height 20
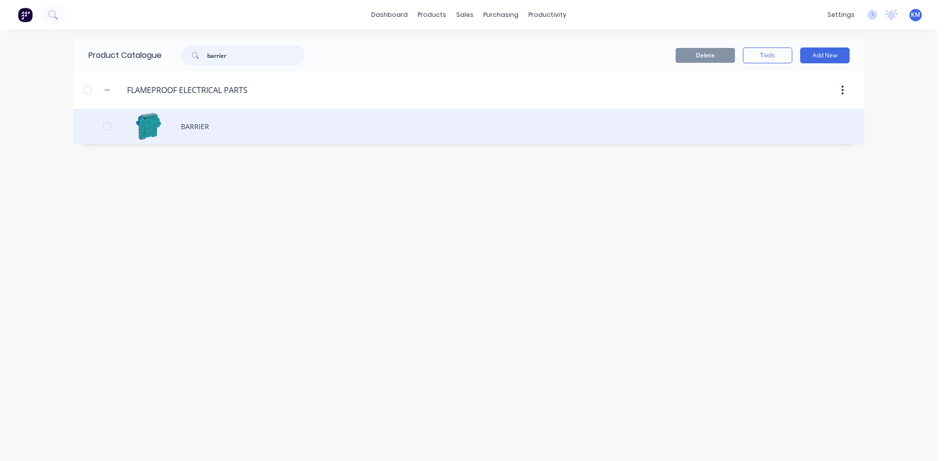
type input "barrier"
click at [172, 117] on div "BARRIER" at bounding box center [469, 126] width 791 height 35
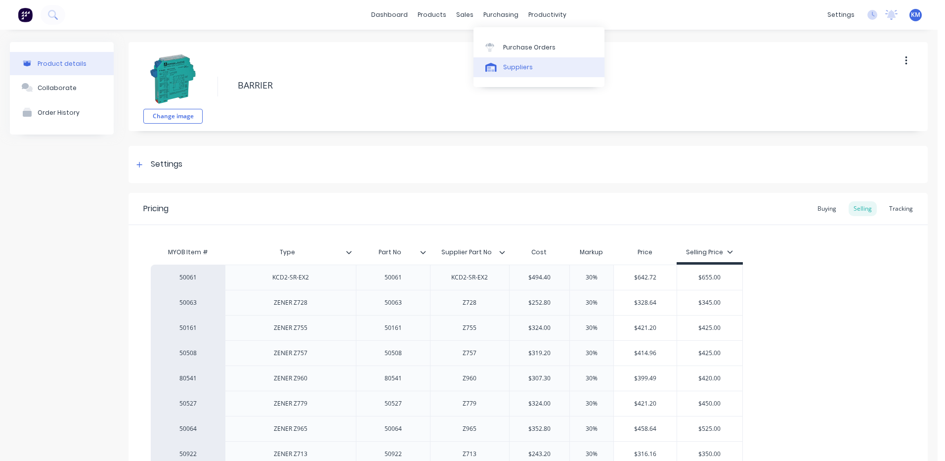
drag, startPoint x: 507, startPoint y: 83, endPoint x: 515, endPoint y: 70, distance: 15.4
click at [507, 83] on div "Purchase Orders Suppliers" at bounding box center [539, 57] width 131 height 60
click at [516, 70] on div "Suppliers" at bounding box center [518, 67] width 30 height 9
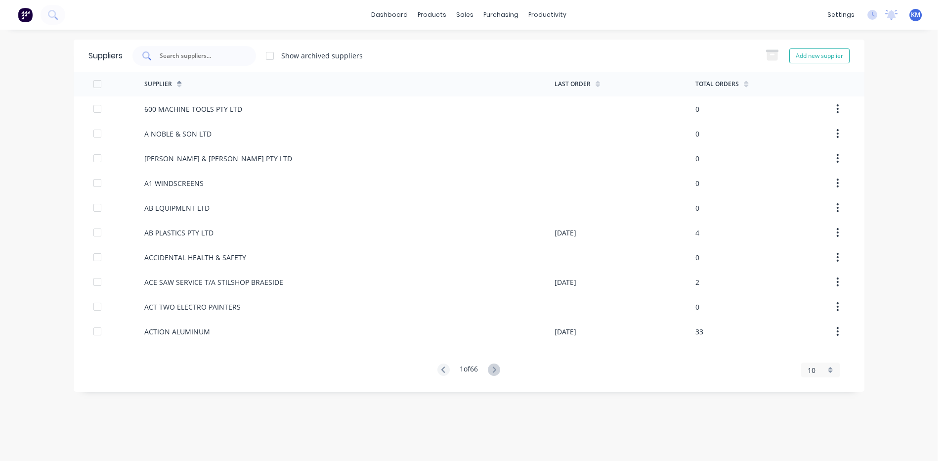
click at [208, 55] on input "text" at bounding box center [200, 56] width 82 height 10
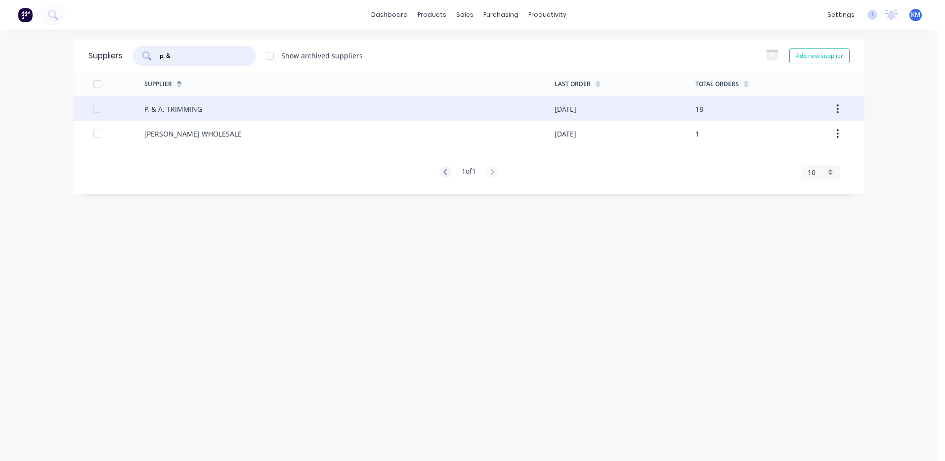
type input "p. &"
click at [303, 115] on div "P. & A. TRIMMING" at bounding box center [349, 108] width 410 height 25
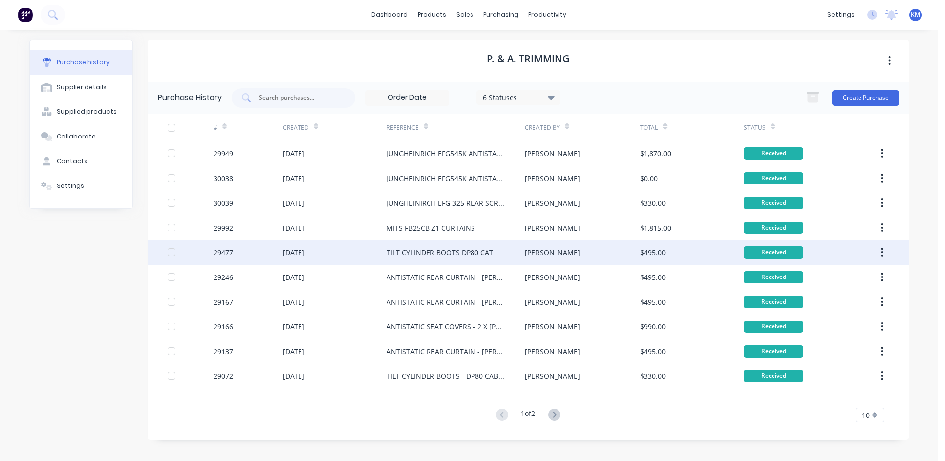
click at [436, 251] on div "TILT CYLINDER BOOTS DP80 CAT" at bounding box center [440, 252] width 107 height 10
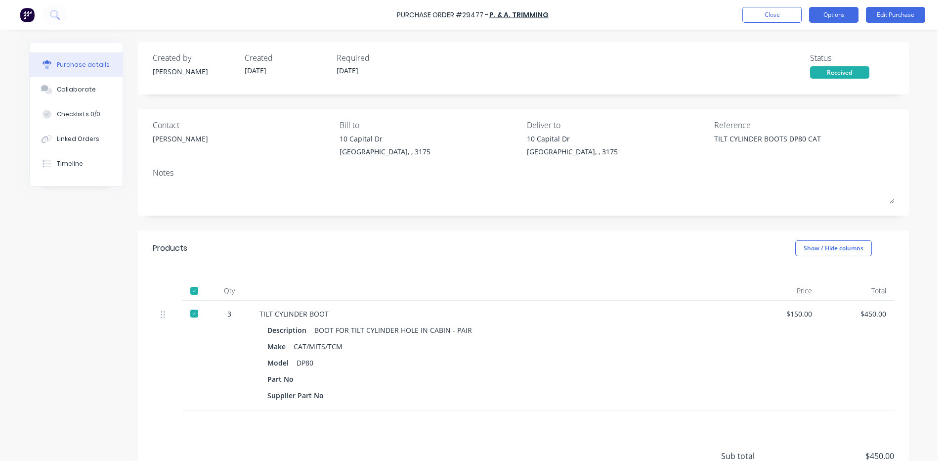
click at [826, 8] on button "Options" at bounding box center [833, 15] width 49 height 16
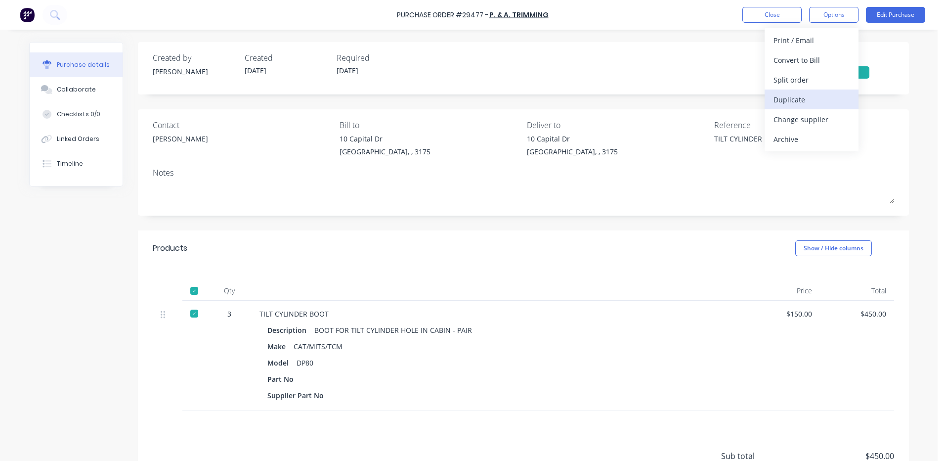
click at [803, 96] on div "Duplicate" at bounding box center [812, 99] width 76 height 14
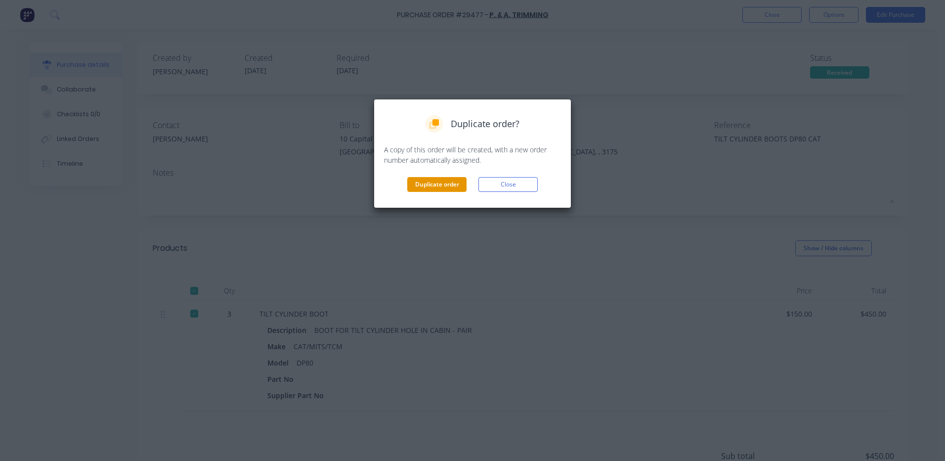
click at [447, 180] on button "Duplicate order" at bounding box center [436, 184] width 59 height 15
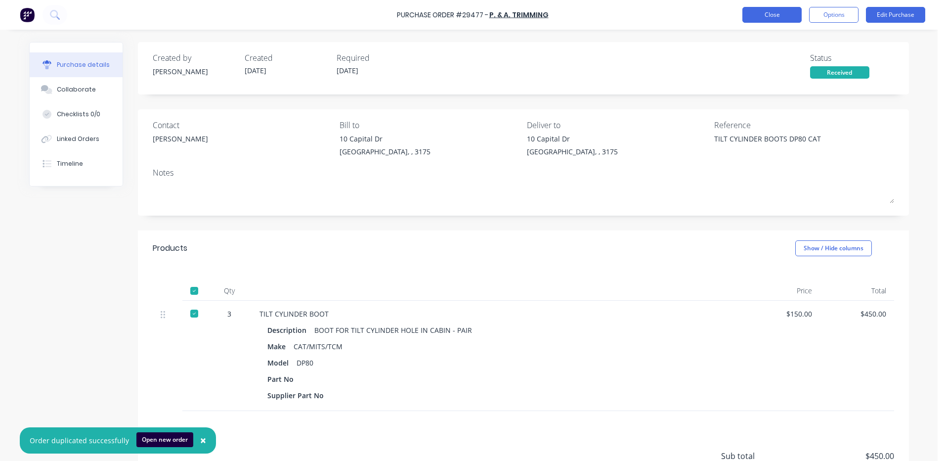
click at [783, 16] on button "Close" at bounding box center [771, 15] width 59 height 16
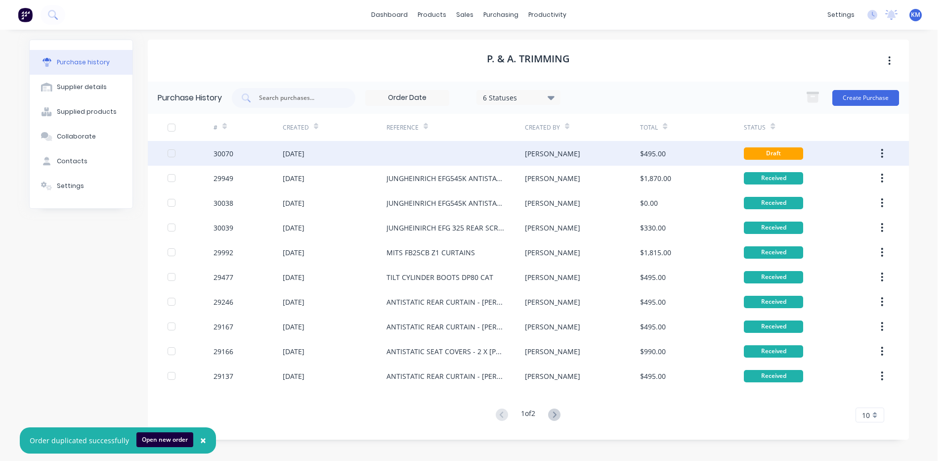
click at [421, 159] on div at bounding box center [456, 153] width 138 height 25
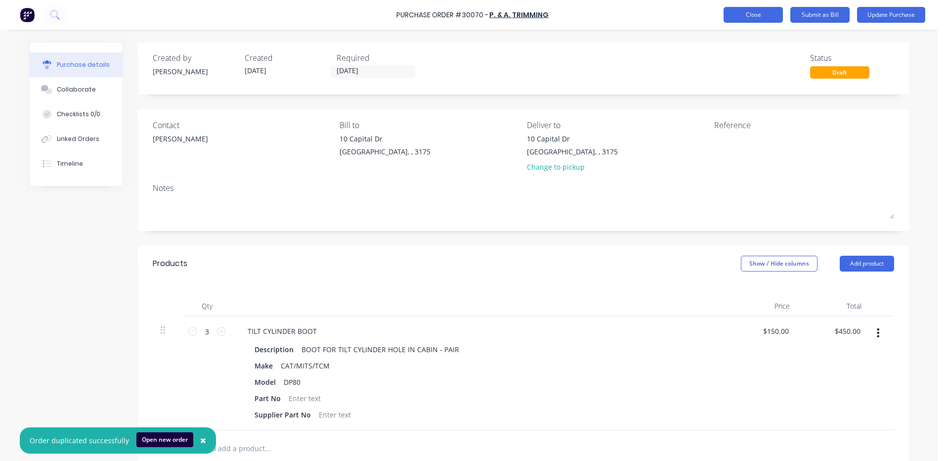
click at [750, 16] on button "Close" at bounding box center [753, 15] width 59 height 16
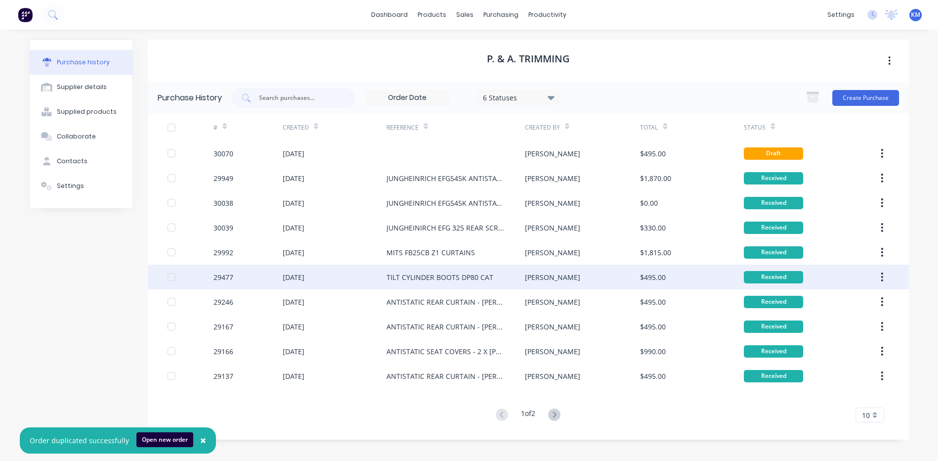
click at [554, 275] on div "Geoff" at bounding box center [582, 276] width 115 height 25
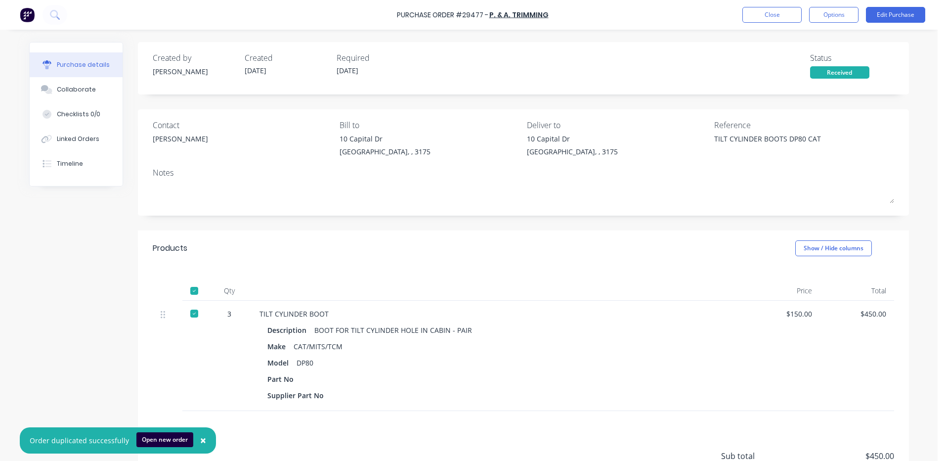
click at [714, 133] on div "TILT CYLINDER BOOTS DP80 CAT" at bounding box center [776, 145] width 124 height 25
click at [714, 139] on div "TILT CYLINDER BOOTS DP80 CAT" at bounding box center [776, 145] width 124 height 25
drag, startPoint x: 709, startPoint y: 140, endPoint x: 839, endPoint y: 141, distance: 130.0
click at [838, 141] on div "TILT CYLINDER BOOTS DP80 CAT" at bounding box center [776, 145] width 124 height 25
click at [795, 131] on div "Reference TILT CYLINDER BOOTS DP80 CAT" at bounding box center [804, 140] width 180 height 43
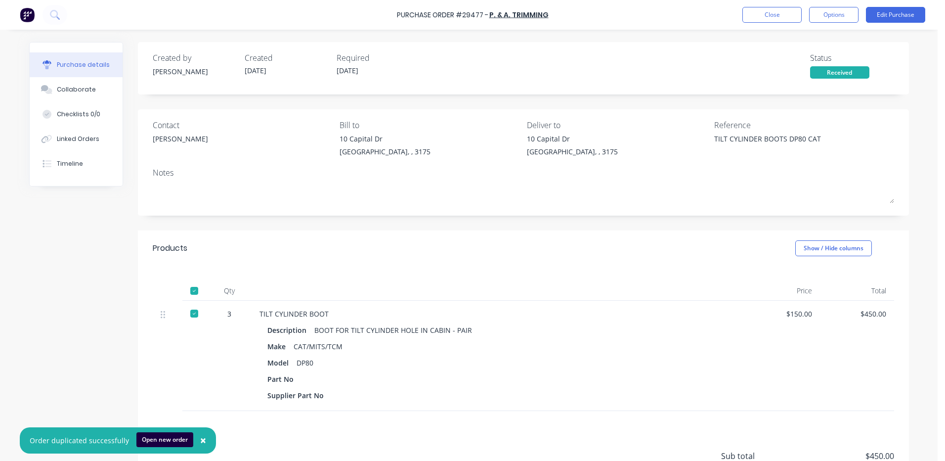
click at [769, 26] on div "Purchase Order #29477 - P. & A. TRIMMING Close Options Edit Purchase" at bounding box center [472, 15] width 945 height 30
click at [773, 18] on button "Close" at bounding box center [771, 15] width 59 height 16
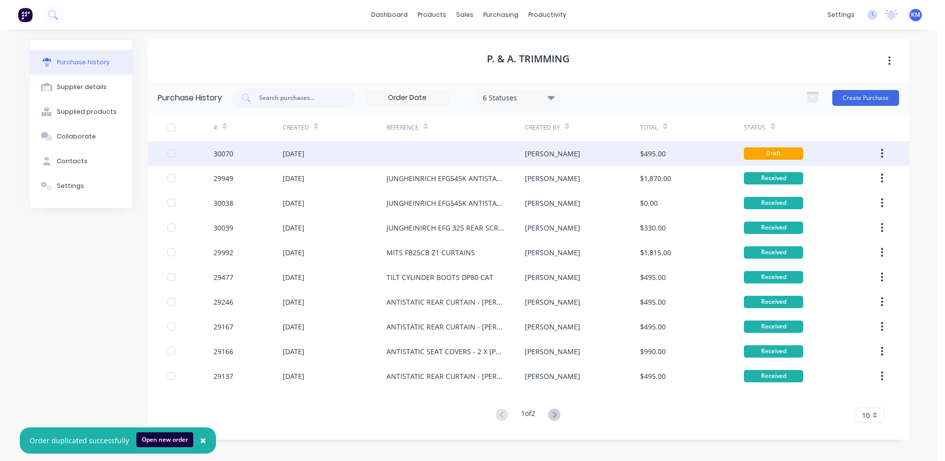
click at [555, 149] on div "[PERSON_NAME]" at bounding box center [582, 153] width 115 height 25
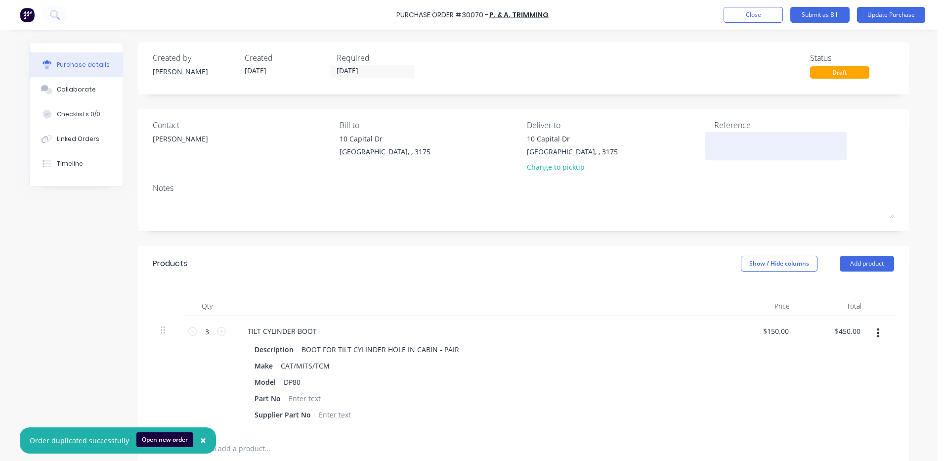
click at [732, 141] on textarea at bounding box center [776, 144] width 124 height 22
paste textarea "TILT CYLINDER BOOTS DP80 CAT"
type textarea "TILT CYLINDER BOOTS DP80 CAT"
click at [189, 335] on icon at bounding box center [192, 331] width 9 height 9
type input "2"
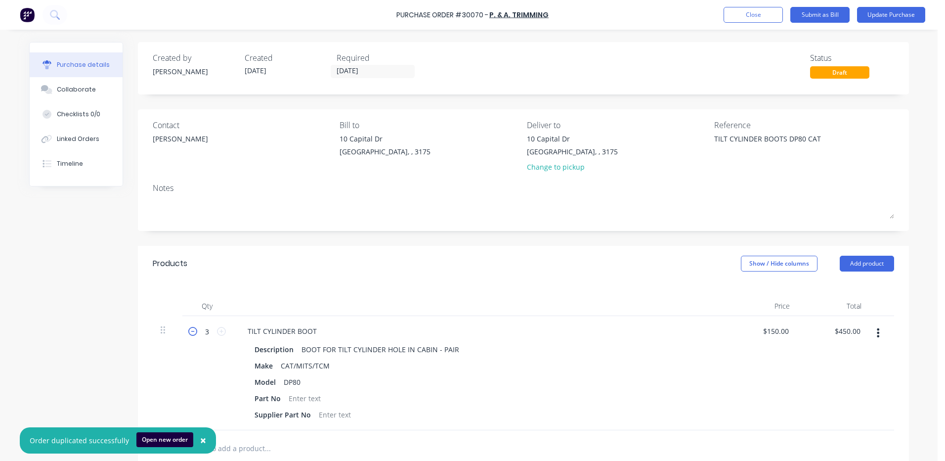
type input "$300.00"
click at [85, 135] on div "Linked Orders" at bounding box center [78, 138] width 43 height 9
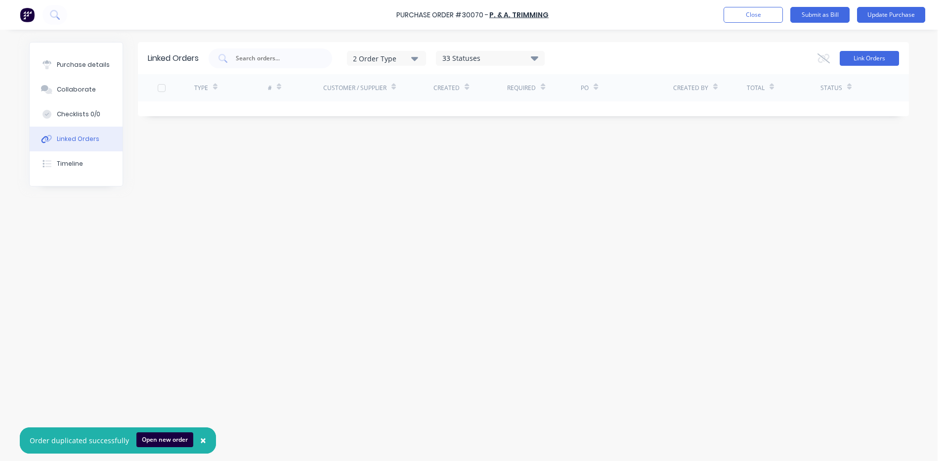
click at [861, 64] on button "Link Orders" at bounding box center [869, 58] width 59 height 15
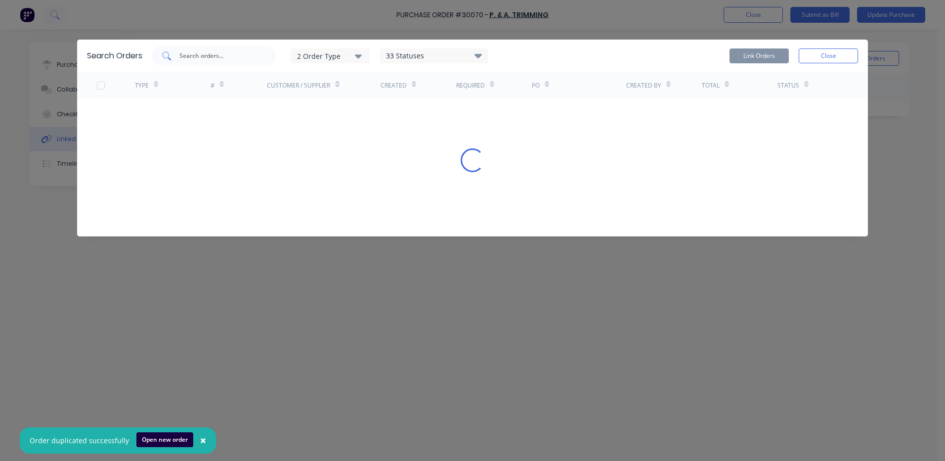
click at [217, 58] on input "text" at bounding box center [219, 56] width 82 height 10
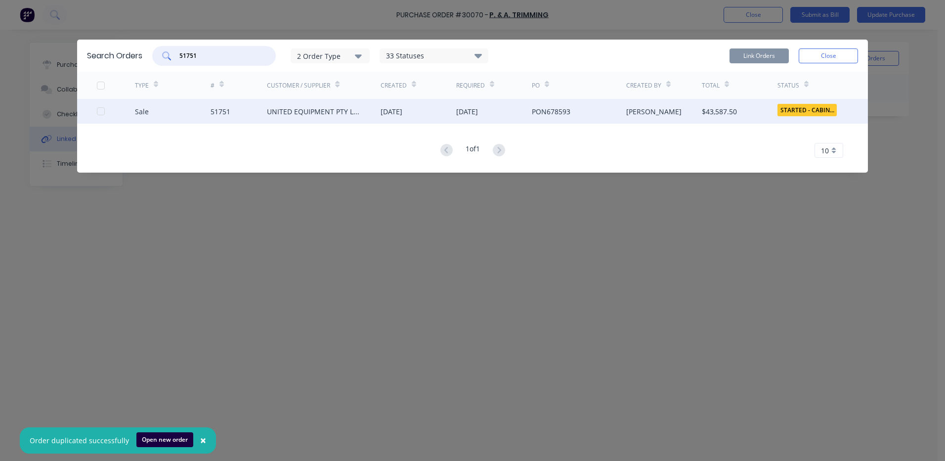
click at [103, 110] on div at bounding box center [101, 111] width 20 height 20
drag, startPoint x: 754, startPoint y: 54, endPoint x: 213, endPoint y: 56, distance: 540.8
click at [753, 54] on button "Link Orders" at bounding box center [759, 55] width 59 height 15
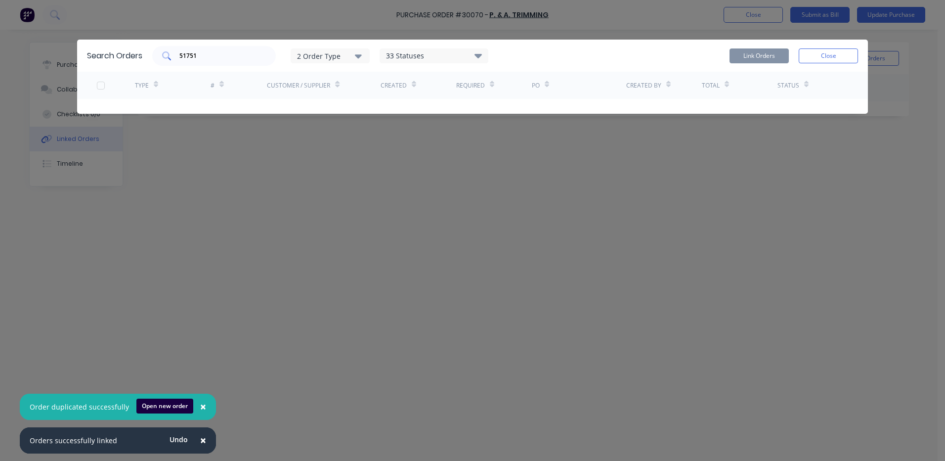
click at [224, 55] on input "51751" at bounding box center [219, 56] width 82 height 10
type input "51764"
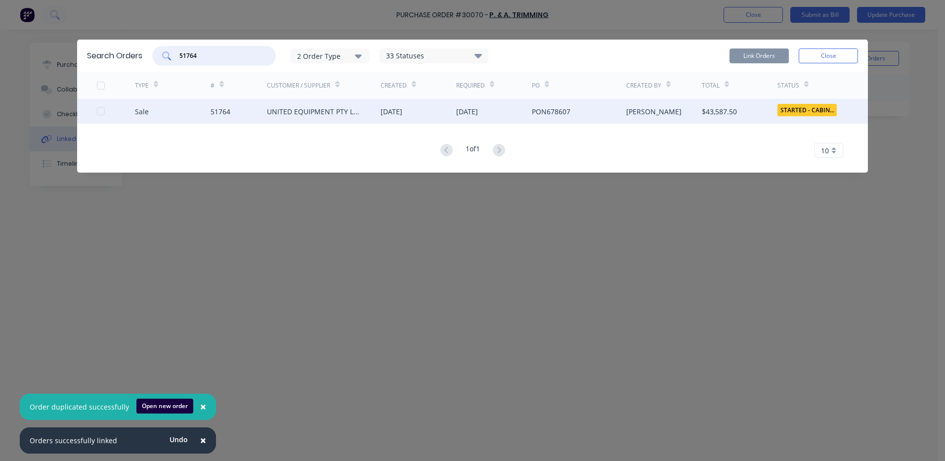
click at [103, 108] on div at bounding box center [101, 111] width 20 height 20
click at [760, 56] on button "Link Orders" at bounding box center [759, 55] width 59 height 15
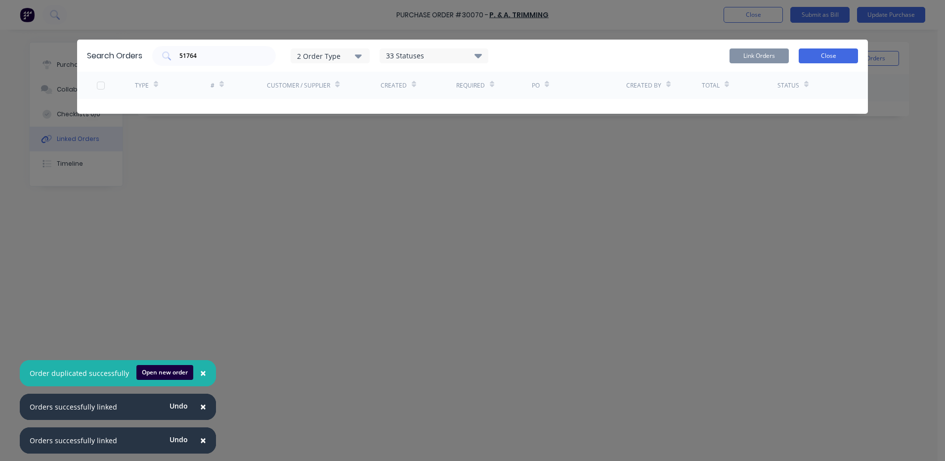
click at [831, 54] on button "Close" at bounding box center [828, 55] width 59 height 15
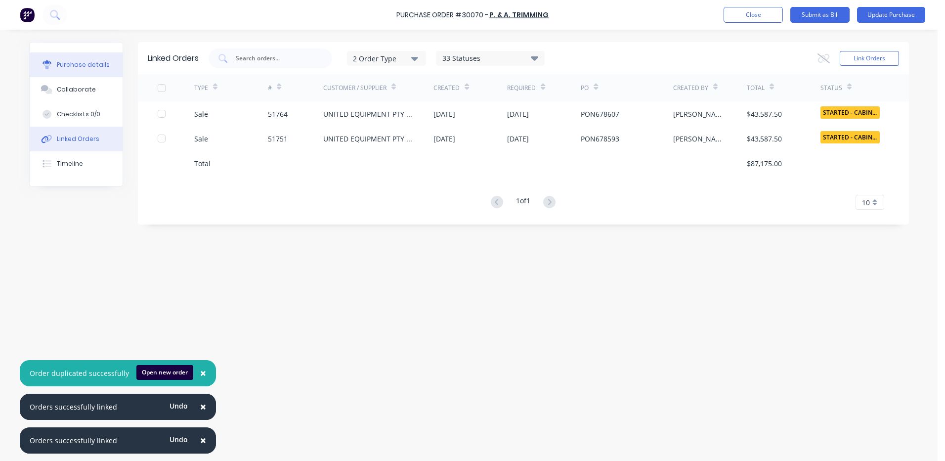
click at [103, 69] on button "Purchase details" at bounding box center [76, 64] width 93 height 25
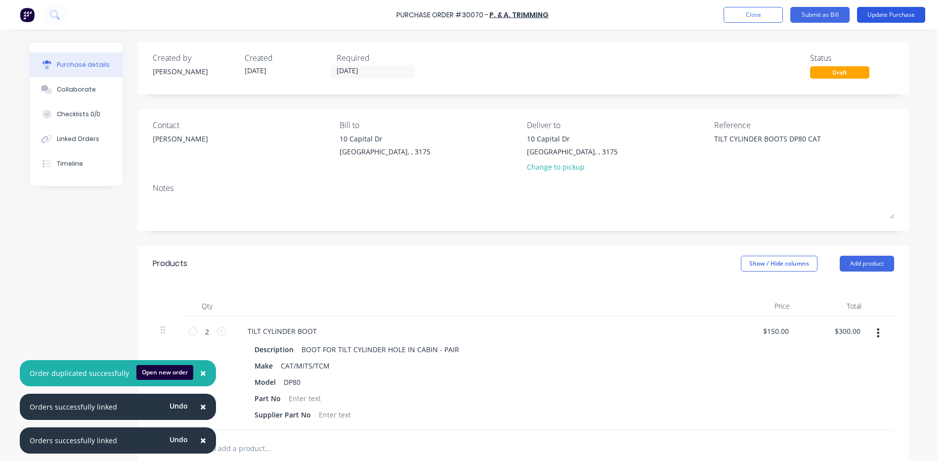
click at [904, 12] on button "Update Purchase" at bounding box center [891, 15] width 68 height 16
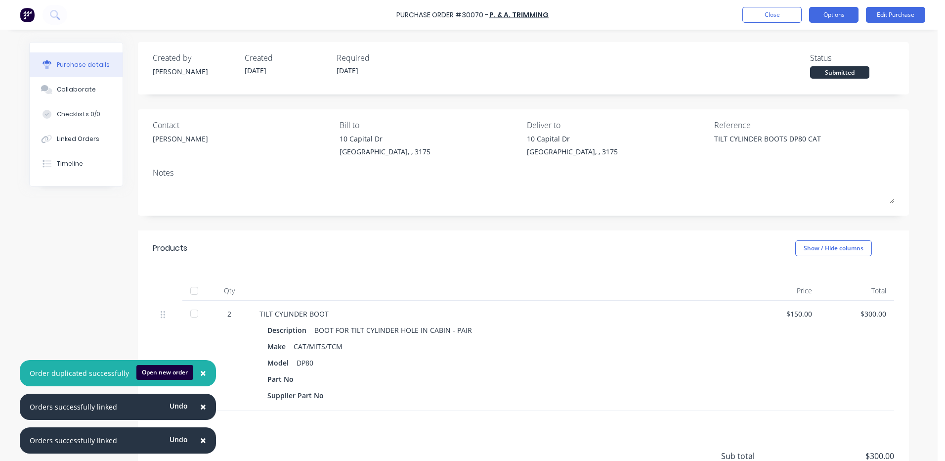
click at [847, 13] on button "Options" at bounding box center [833, 15] width 49 height 16
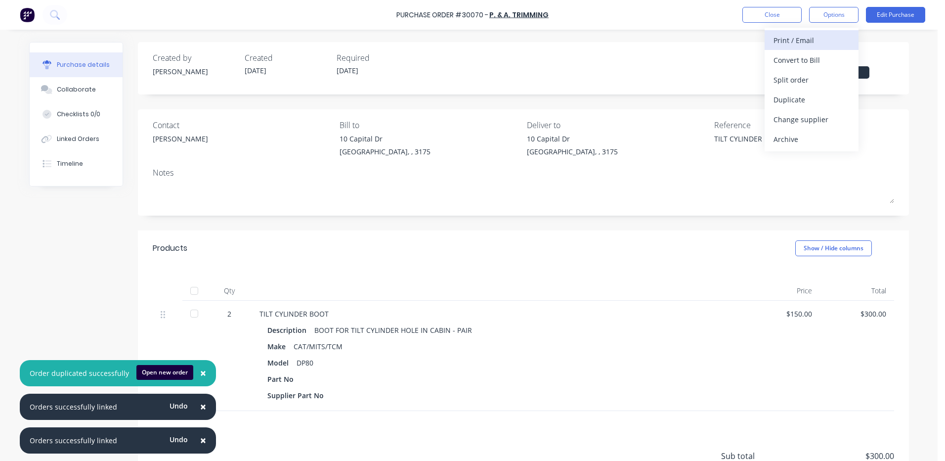
click at [829, 43] on div "Print / Email" at bounding box center [812, 40] width 76 height 14
click at [815, 57] on div "With pricing" at bounding box center [812, 60] width 76 height 14
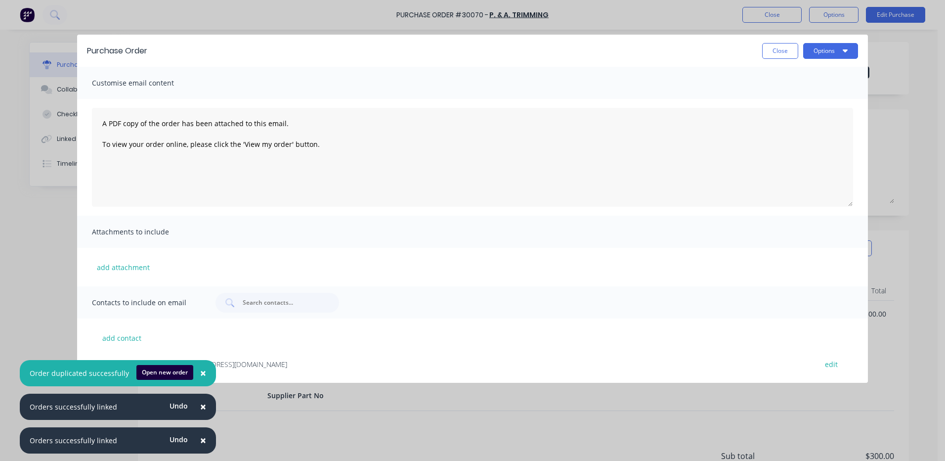
click at [198, 447] on button "×" at bounding box center [203, 441] width 26 height 24
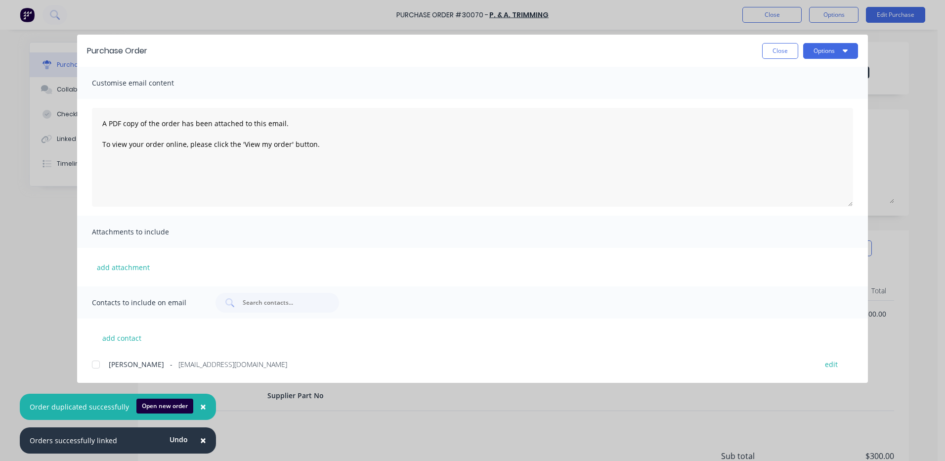
click at [198, 447] on button "×" at bounding box center [203, 441] width 26 height 24
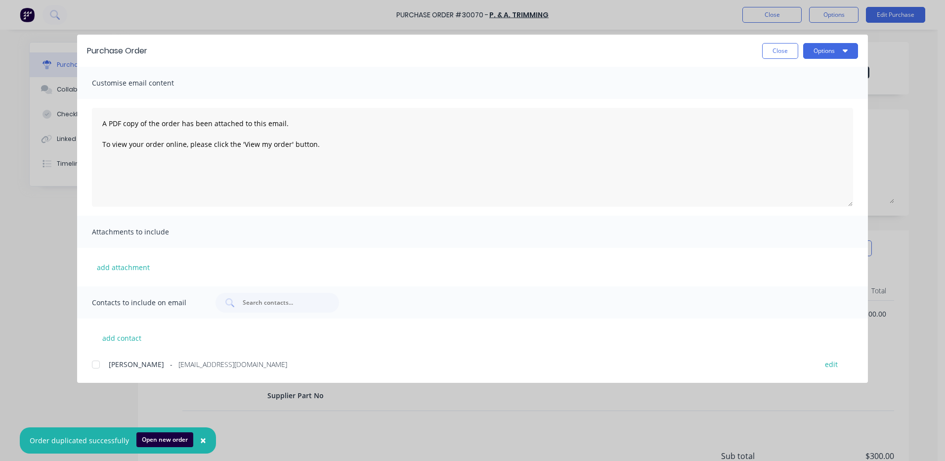
drag, startPoint x: 198, startPoint y: 445, endPoint x: 119, endPoint y: 390, distance: 96.5
click at [200, 444] on span "×" at bounding box center [203, 440] width 6 height 14
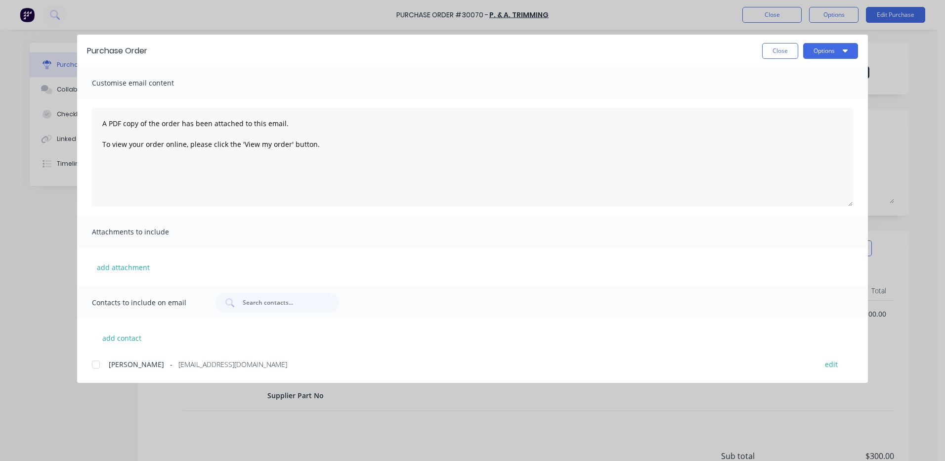
click at [99, 359] on div at bounding box center [96, 364] width 20 height 20
click at [824, 55] on button "Options" at bounding box center [830, 51] width 55 height 16
click at [808, 111] on div "Email" at bounding box center [811, 115] width 76 height 14
drag, startPoint x: 772, startPoint y: 65, endPoint x: 784, endPoint y: 54, distance: 16.5
click at [778, 61] on div "Purchase Order Close Options" at bounding box center [472, 51] width 791 height 32
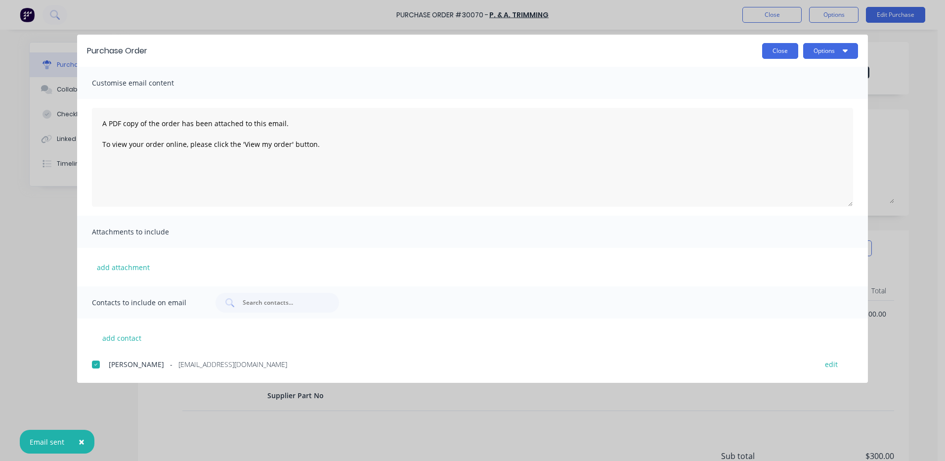
click at [784, 54] on button "Close" at bounding box center [780, 51] width 36 height 16
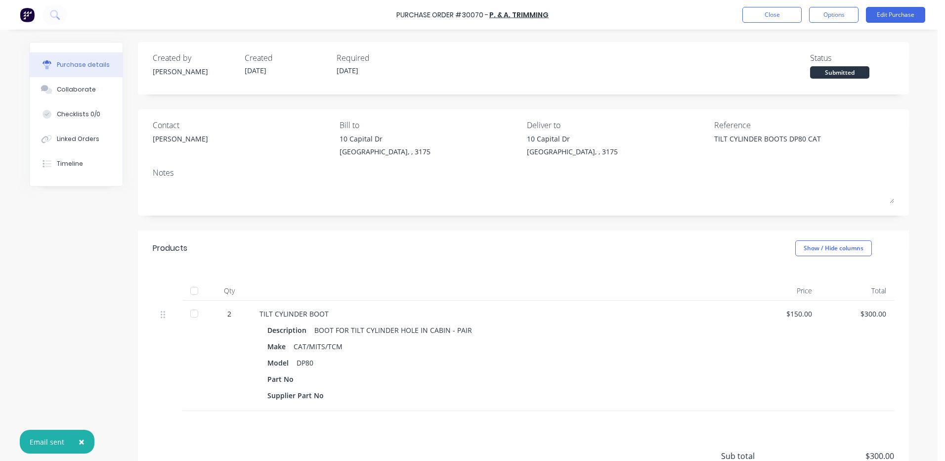
click at [843, 72] on div "Submitted" at bounding box center [839, 72] width 59 height 12
click at [195, 320] on div at bounding box center [194, 314] width 20 height 20
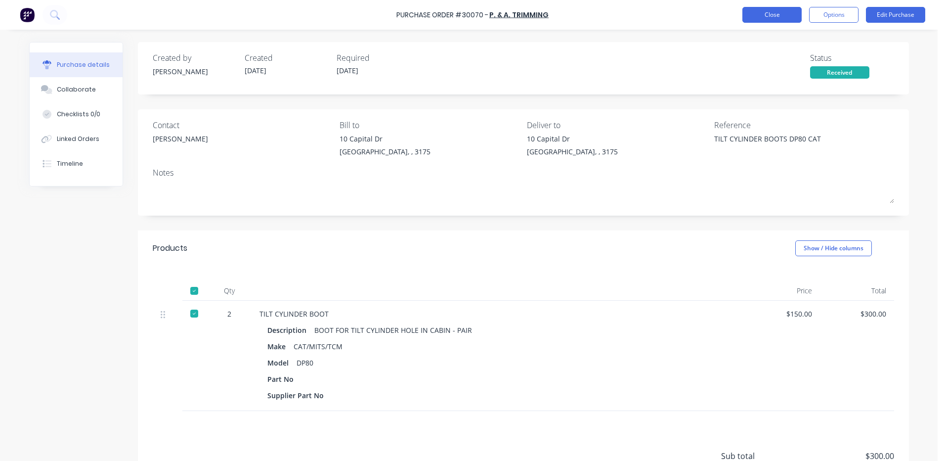
click at [781, 17] on button "Close" at bounding box center [771, 15] width 59 height 16
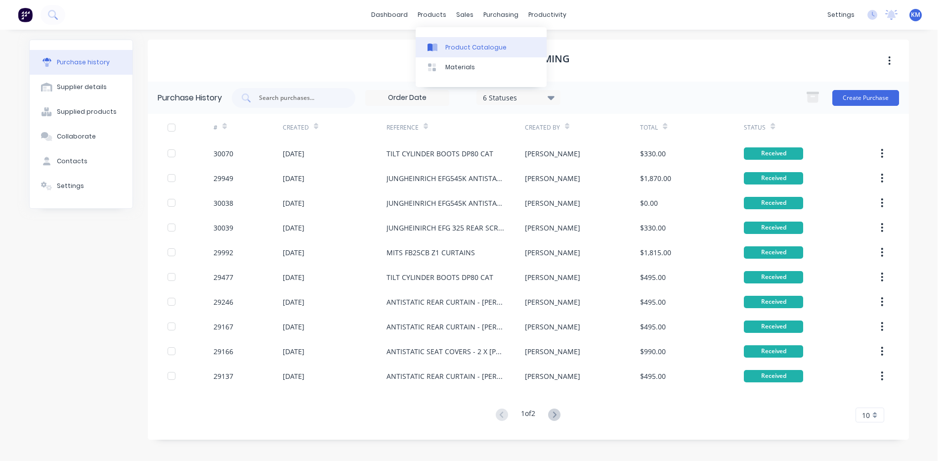
click at [444, 37] on link "Product Catalogue" at bounding box center [481, 47] width 131 height 20
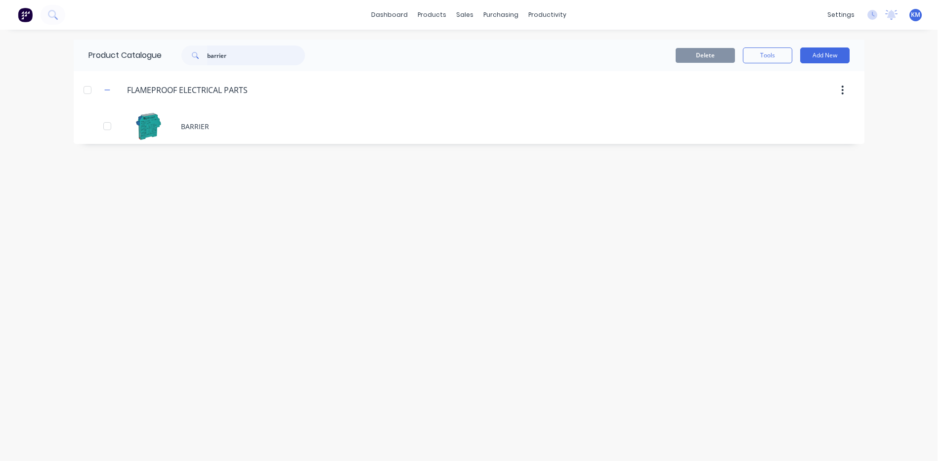
click at [263, 53] on input "barrier" at bounding box center [256, 55] width 98 height 20
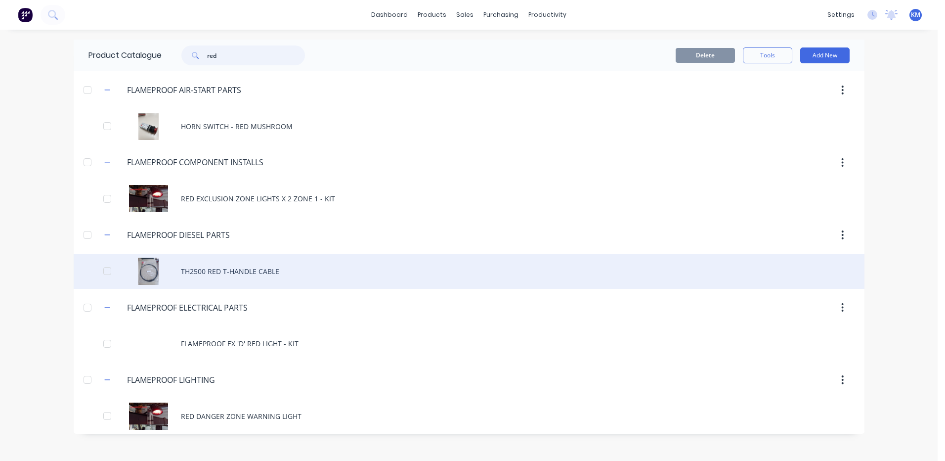
type input "red"
click at [261, 263] on div "TH2500 RED T-HANDLE CABLE" at bounding box center [469, 271] width 791 height 35
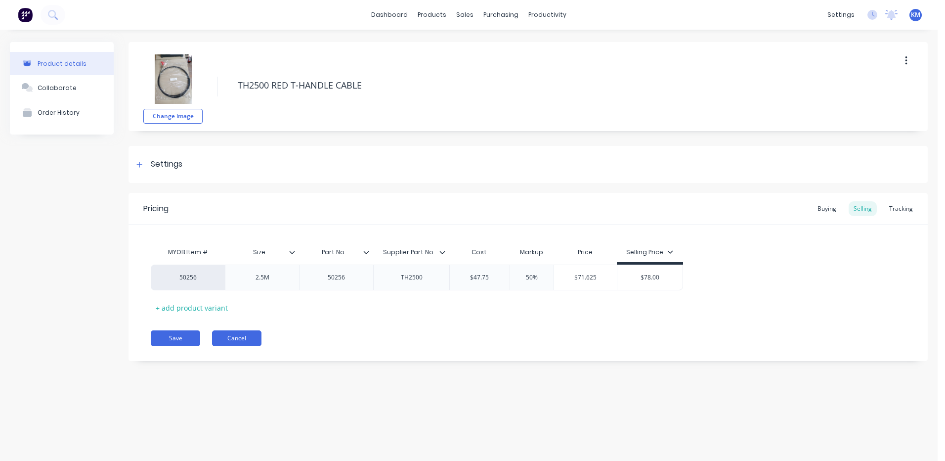
click at [249, 334] on button "Cancel" at bounding box center [236, 338] width 49 height 16
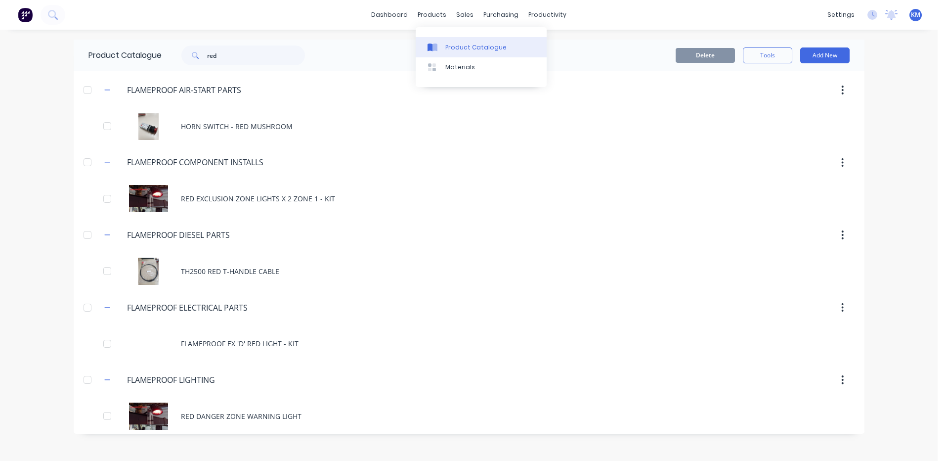
click at [441, 42] on link "Product Catalogue" at bounding box center [481, 47] width 131 height 20
click at [239, 58] on input "red" at bounding box center [256, 55] width 98 height 20
click at [226, 58] on input "red" at bounding box center [256, 55] width 98 height 20
drag, startPoint x: 223, startPoint y: 59, endPoint x: 207, endPoint y: 58, distance: 15.8
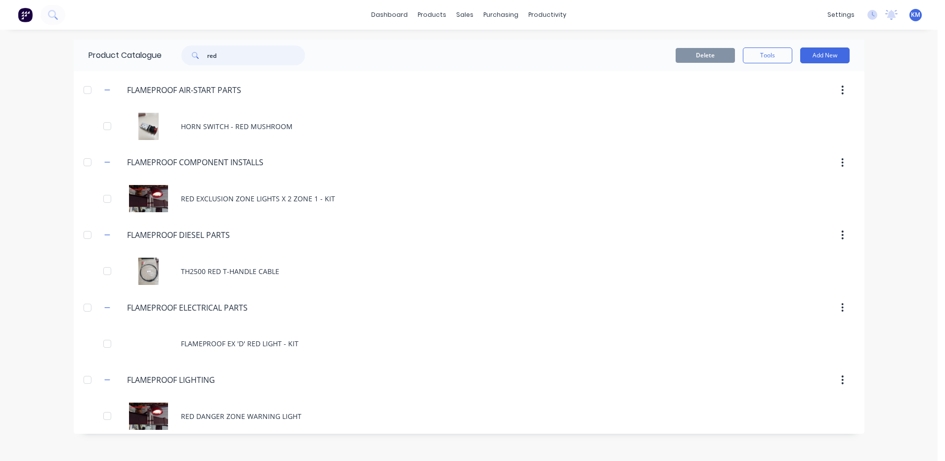
click at [207, 58] on div "red" at bounding box center [243, 55] width 124 height 20
type input "G"
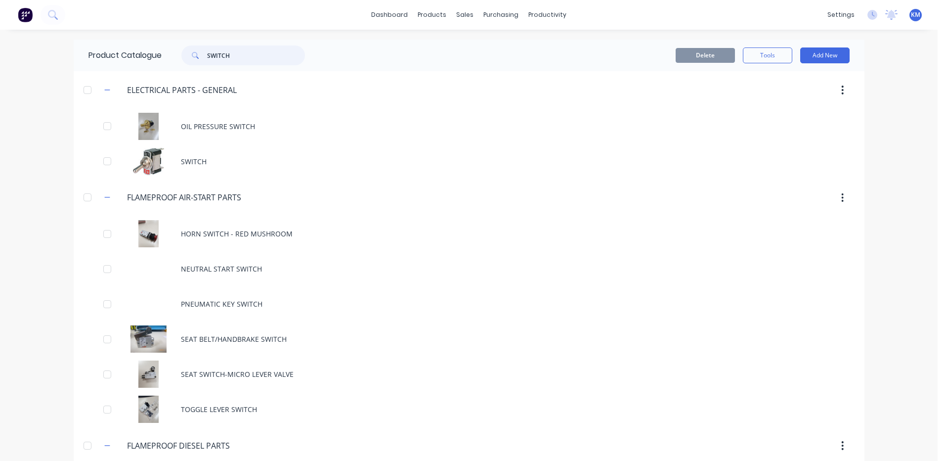
type input "SWITCH"
click at [243, 160] on div "SWITCH" at bounding box center [469, 161] width 791 height 35
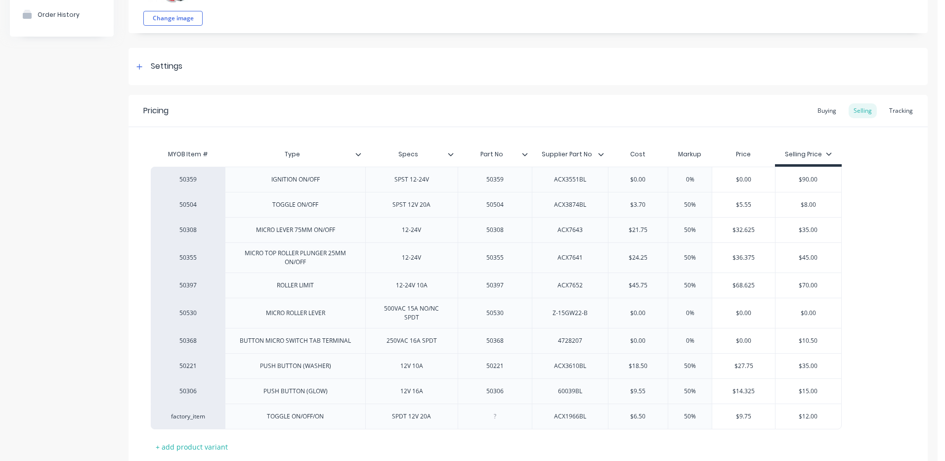
scroll to position [164, 0]
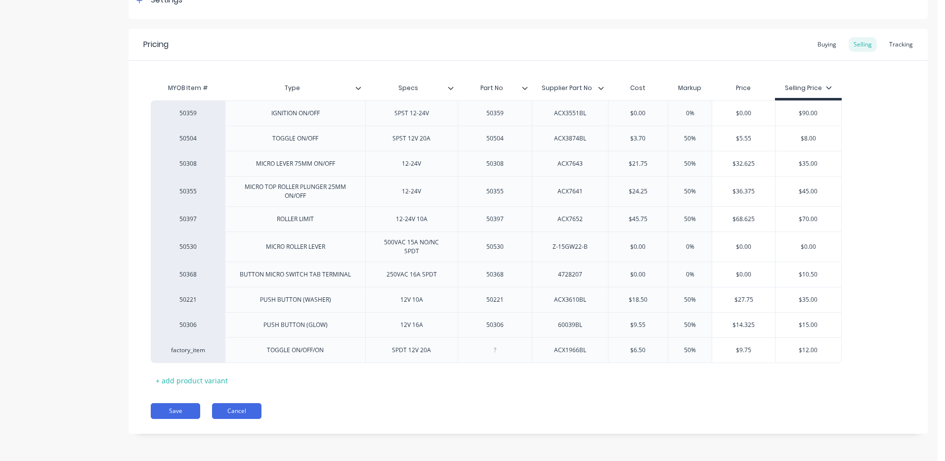
click at [246, 416] on button "Cancel" at bounding box center [236, 411] width 49 height 16
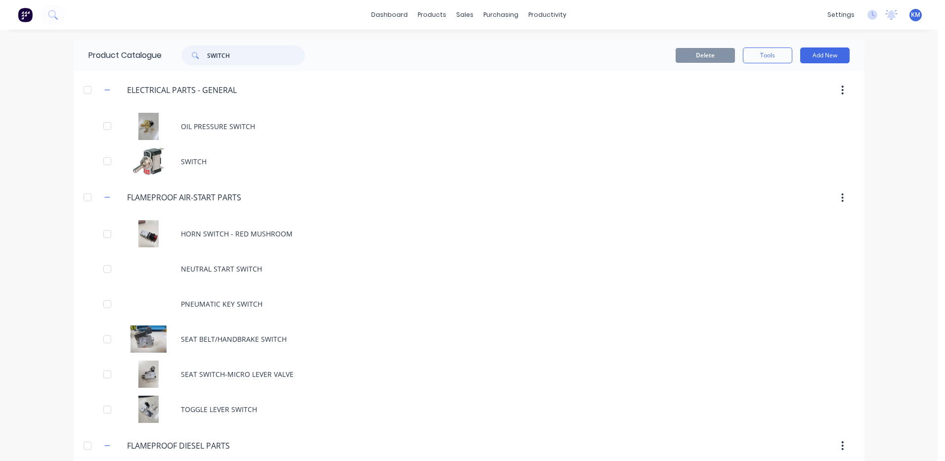
drag, startPoint x: 245, startPoint y: 60, endPoint x: 155, endPoint y: 69, distance: 90.5
click at [155, 69] on div "Product Catalogue SWITCH" at bounding box center [202, 56] width 256 height 32
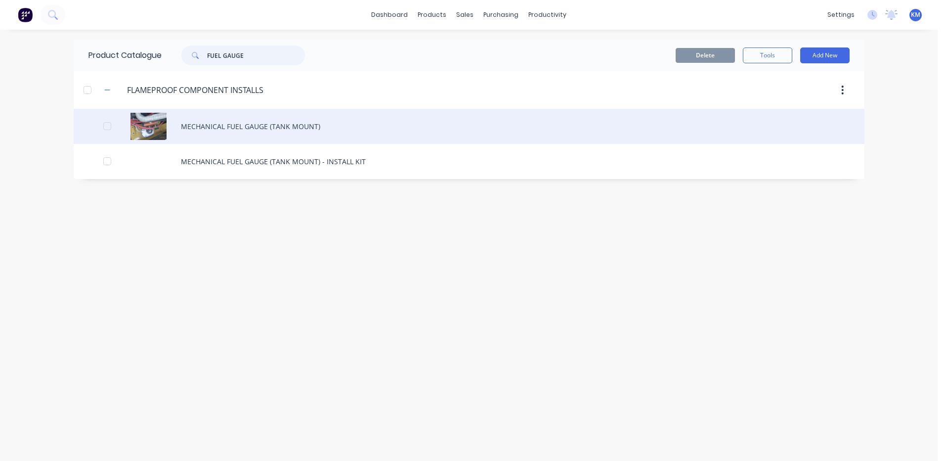
type input "FUEL GAUGE"
click at [302, 136] on div "MECHANICAL FUEL GAUGE (TANK MOUNT)" at bounding box center [469, 126] width 791 height 35
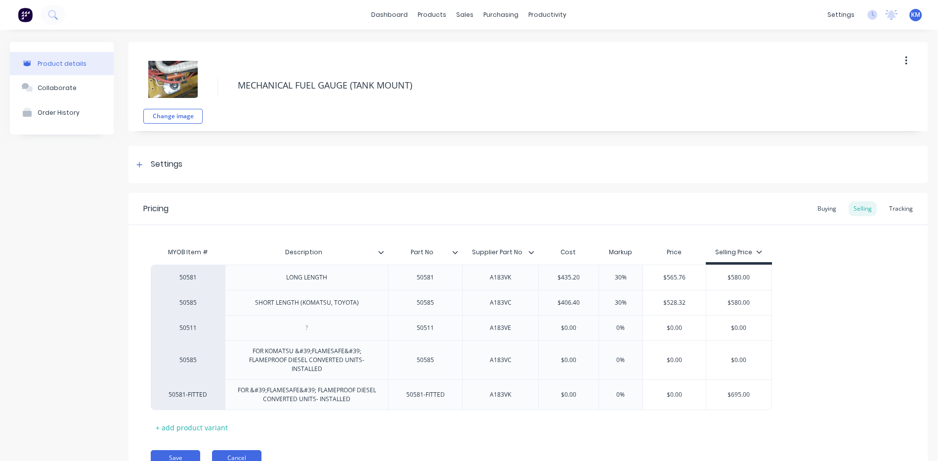
click at [245, 452] on button "Cancel" at bounding box center [236, 458] width 49 height 16
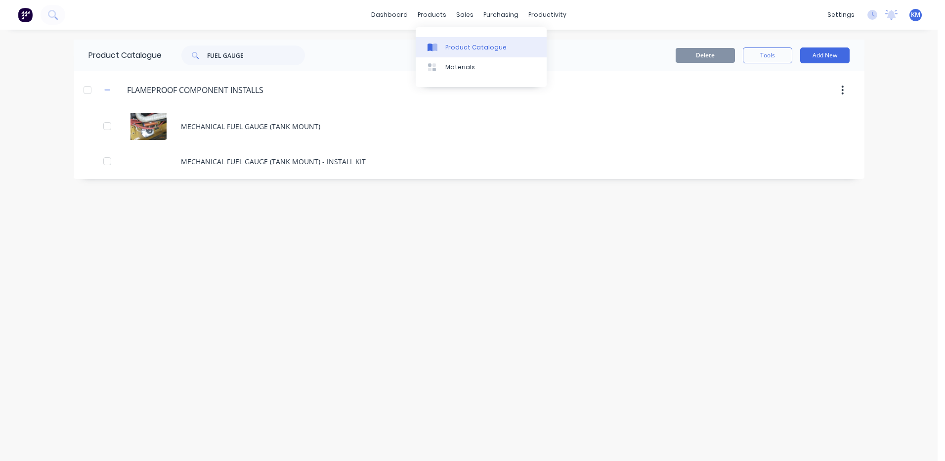
click at [455, 48] on div "Product Catalogue" at bounding box center [475, 47] width 61 height 9
click at [430, 48] on icon at bounding box center [430, 47] width 5 height 8
drag, startPoint x: 259, startPoint y: 59, endPoint x: 196, endPoint y: 59, distance: 63.3
click at [196, 59] on div "FUEL GAUGE" at bounding box center [243, 55] width 124 height 20
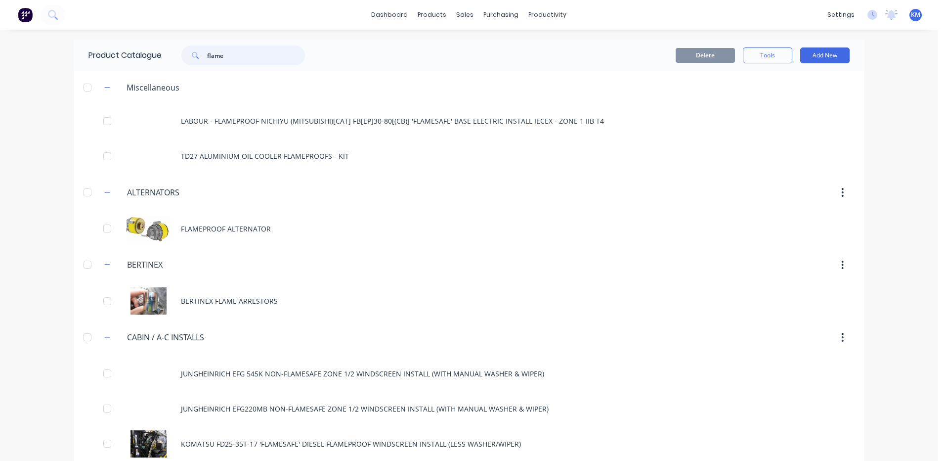
drag, startPoint x: 235, startPoint y: 59, endPoint x: 189, endPoint y: 49, distance: 46.5
click at [189, 49] on div "flame" at bounding box center [243, 55] width 124 height 20
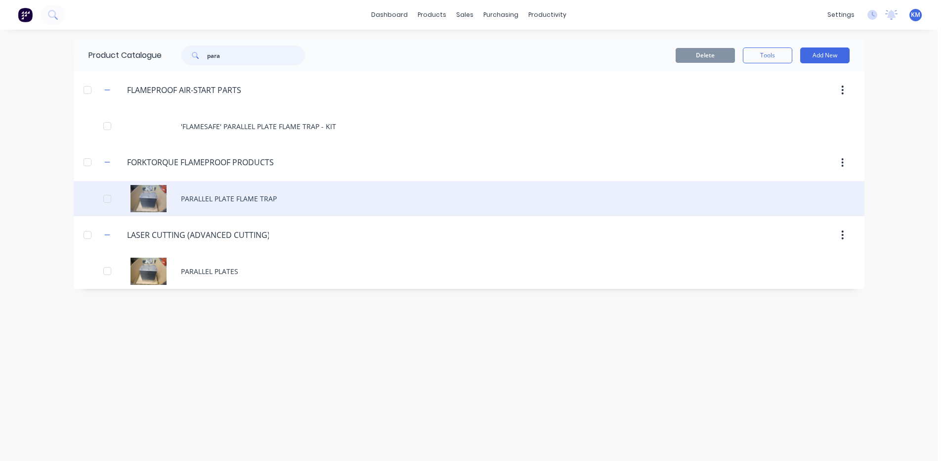
type input "para"
click at [259, 198] on div "PARALLEL PLATE FLAME TRAP" at bounding box center [469, 198] width 791 height 35
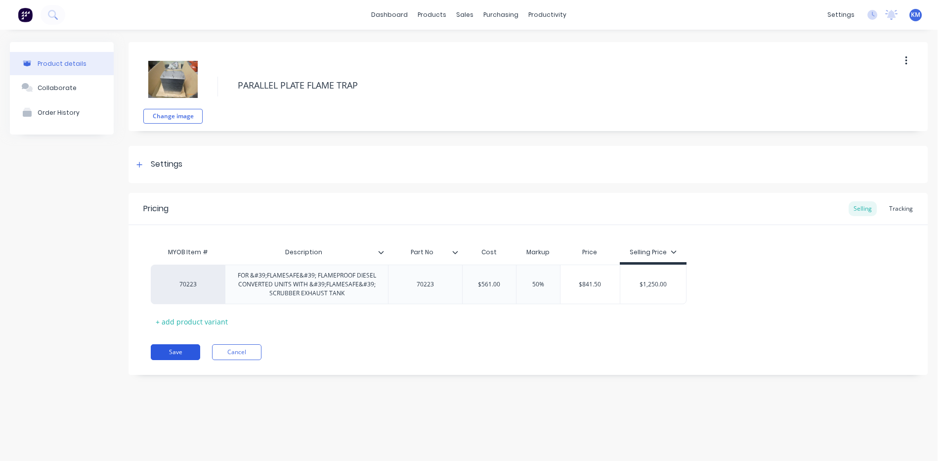
click at [186, 347] on button "Save" at bounding box center [175, 352] width 49 height 16
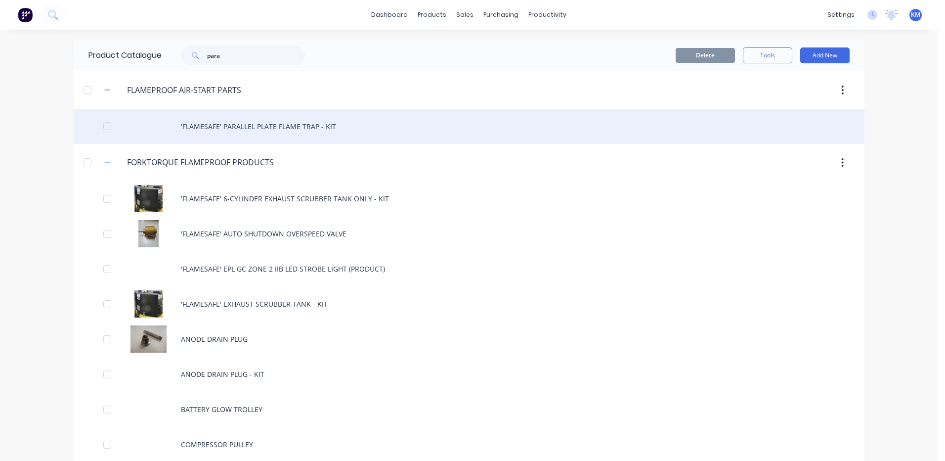
click at [296, 118] on div "'FLAMESAFE' PARALLEL PLATE FLAME TRAP - KIT" at bounding box center [469, 126] width 791 height 35
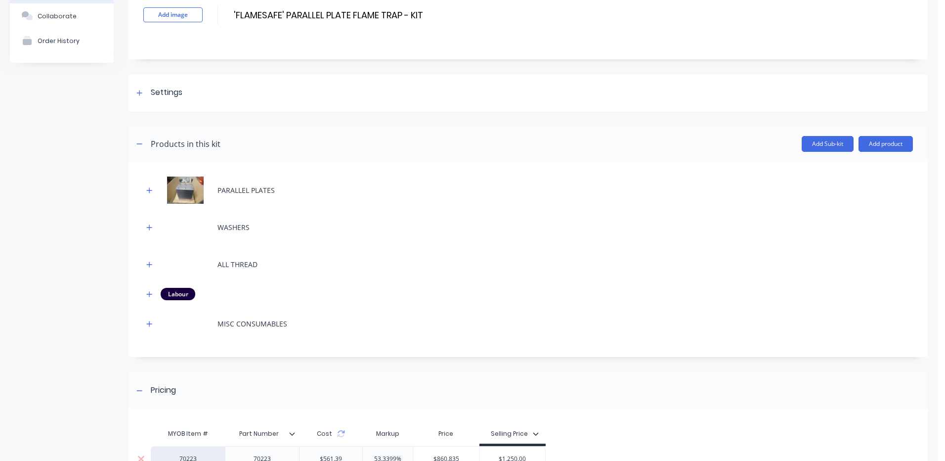
scroll to position [175, 0]
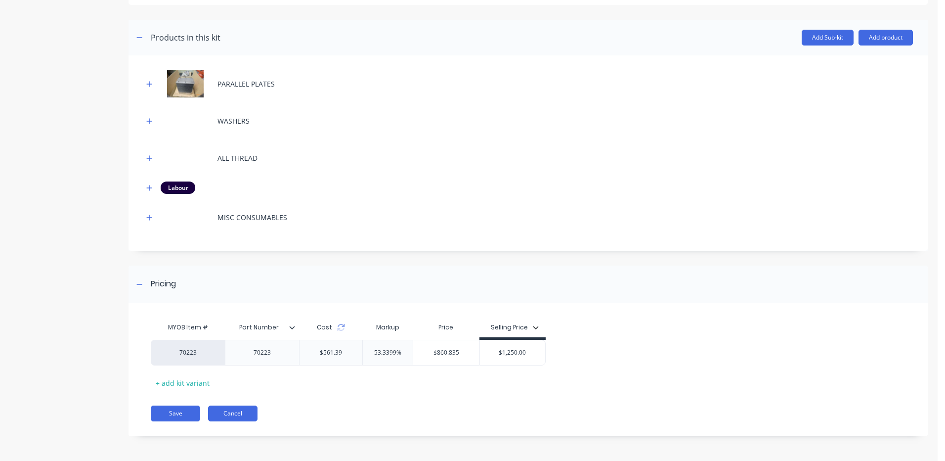
click at [234, 408] on button "Cancel" at bounding box center [232, 413] width 49 height 16
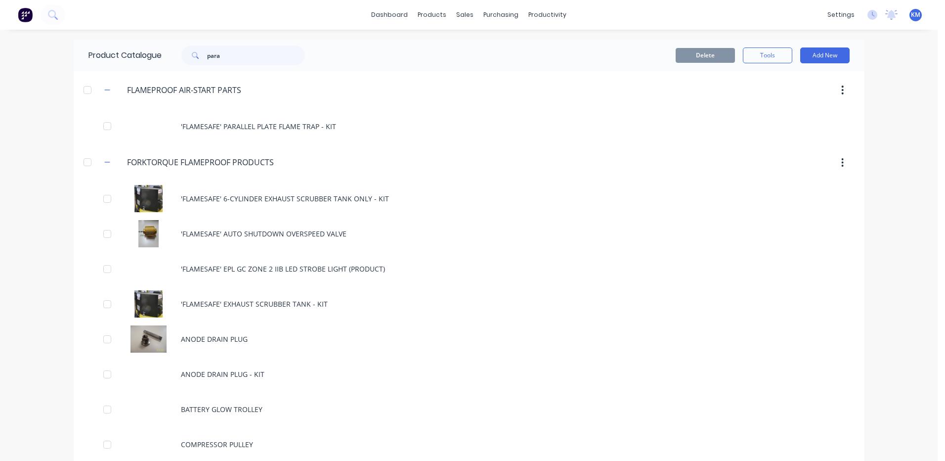
click at [271, 44] on div "Product Catalogue para" at bounding box center [202, 56] width 256 height 32
click at [267, 50] on input "para" at bounding box center [256, 55] width 98 height 20
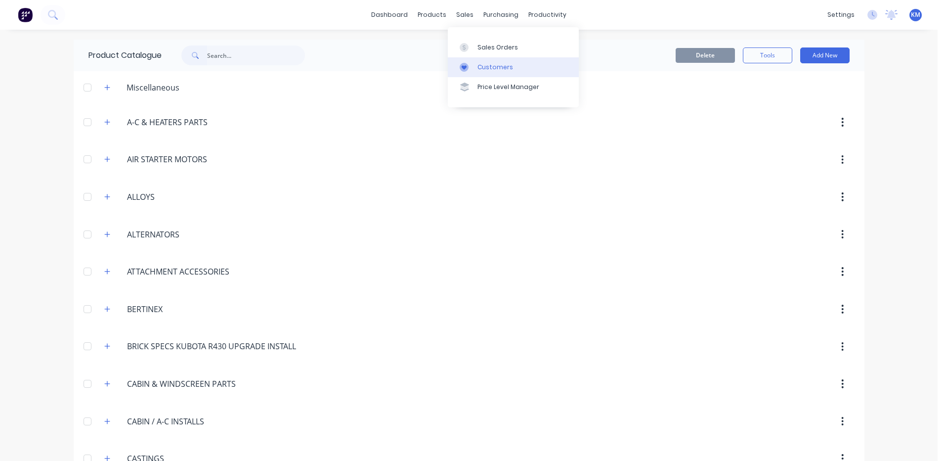
click at [476, 68] on link "Customers" at bounding box center [513, 67] width 131 height 20
